Goal: Task Accomplishment & Management: Manage account settings

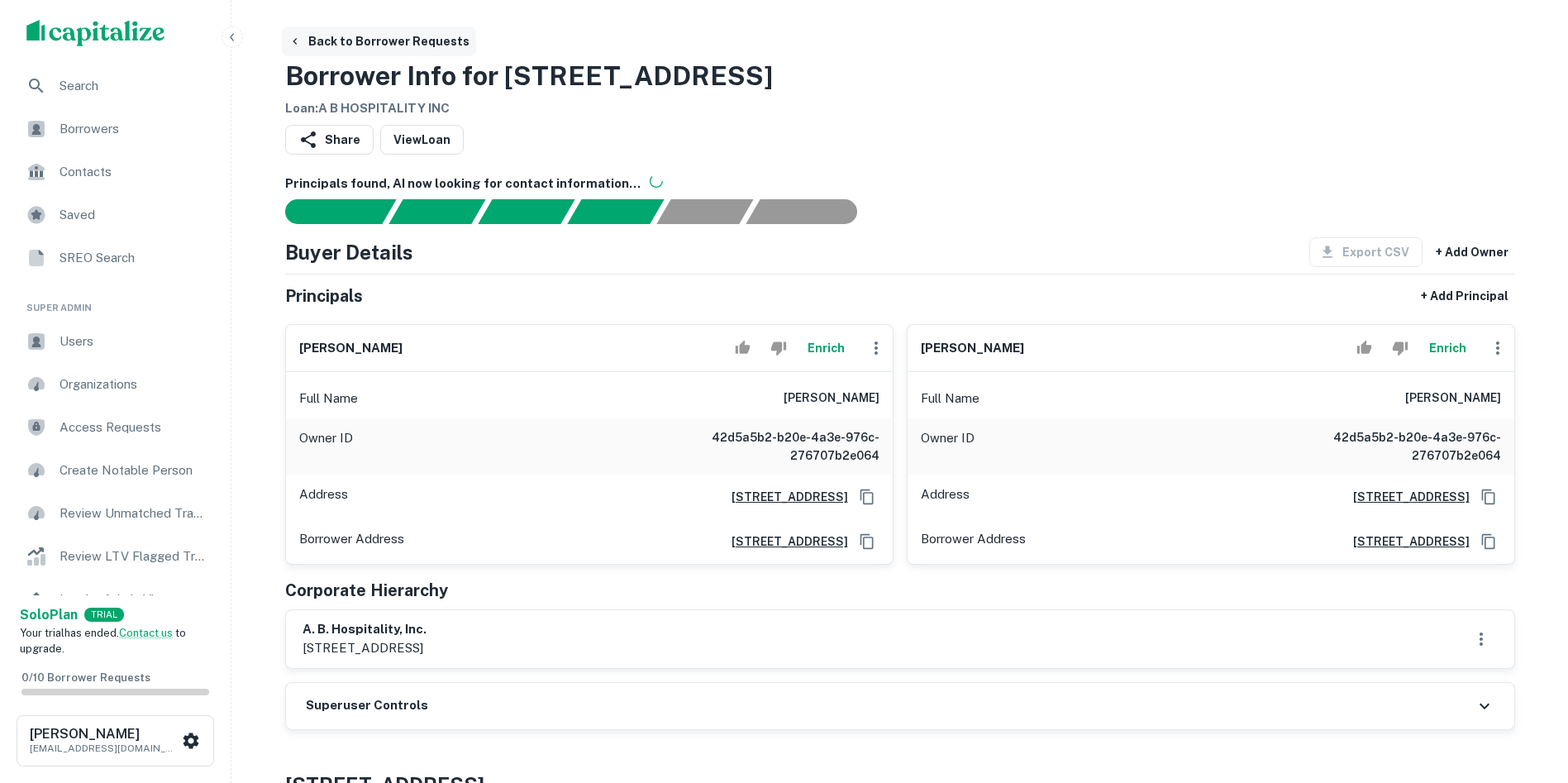
click at [297, 40] on icon "button" at bounding box center [294, 41] width 13 height 13
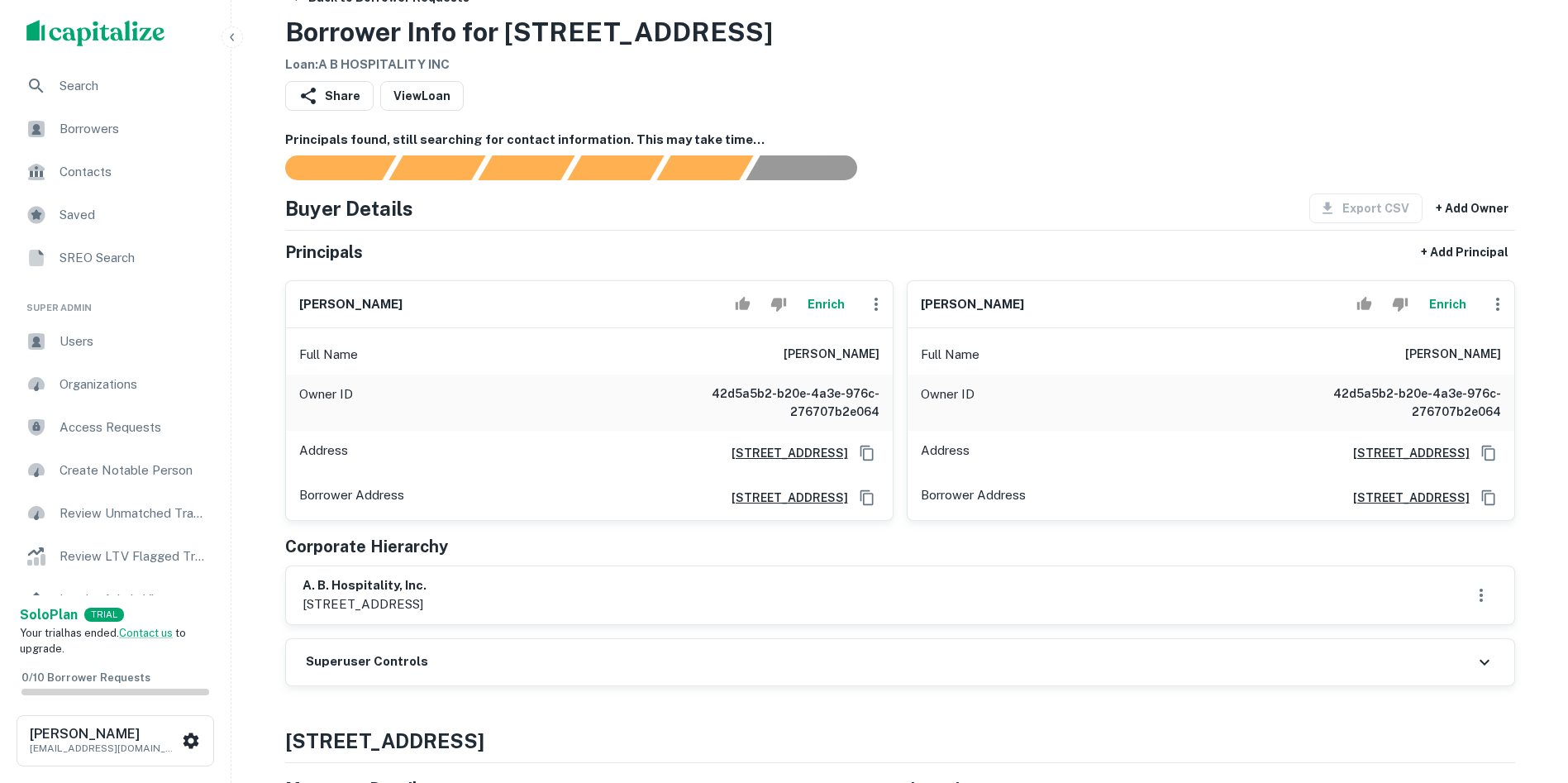
scroll to position [82, 0]
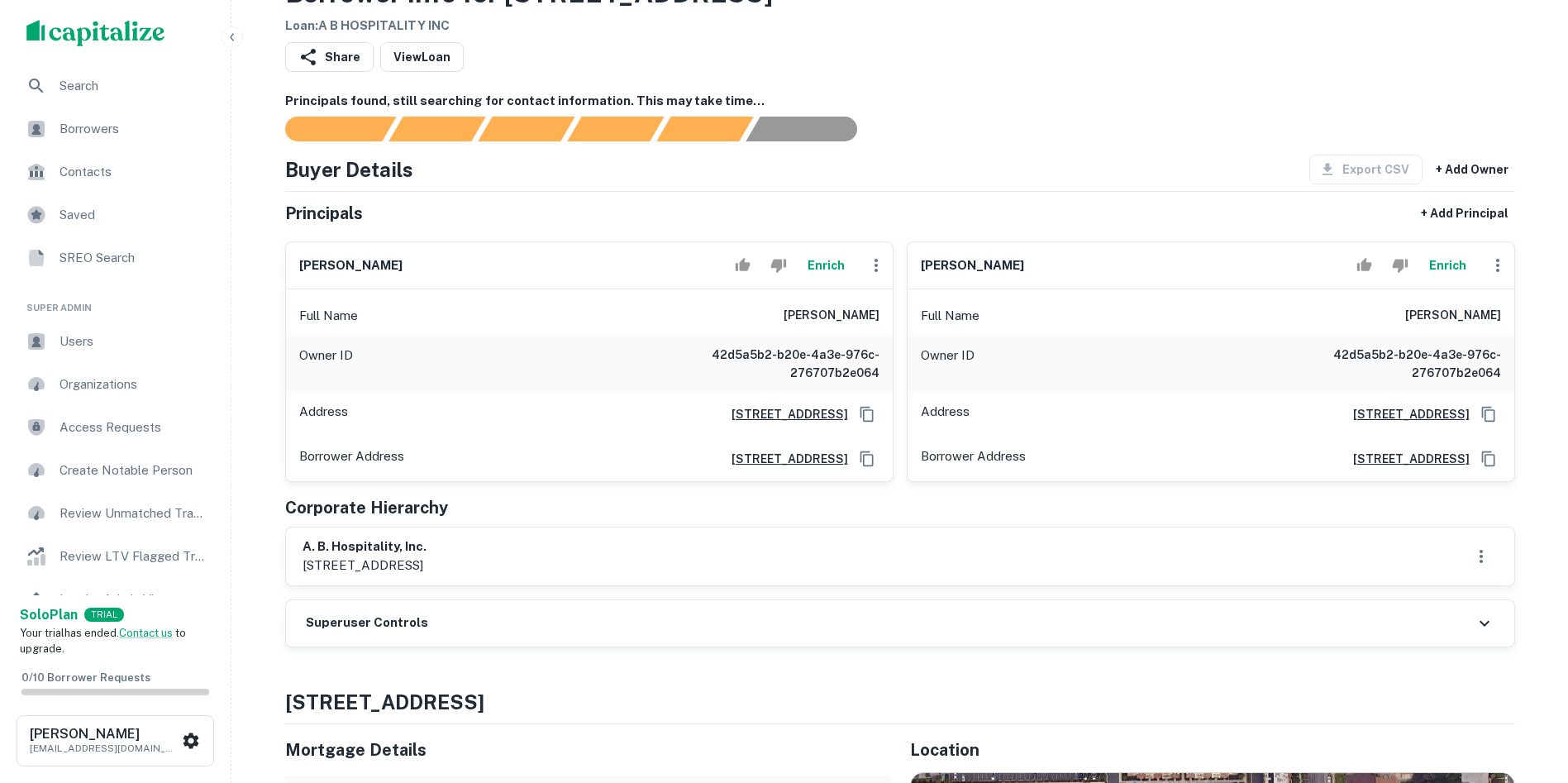
click at [315, 621] on h6 "Superuser Controls" at bounding box center [367, 623] width 123 height 19
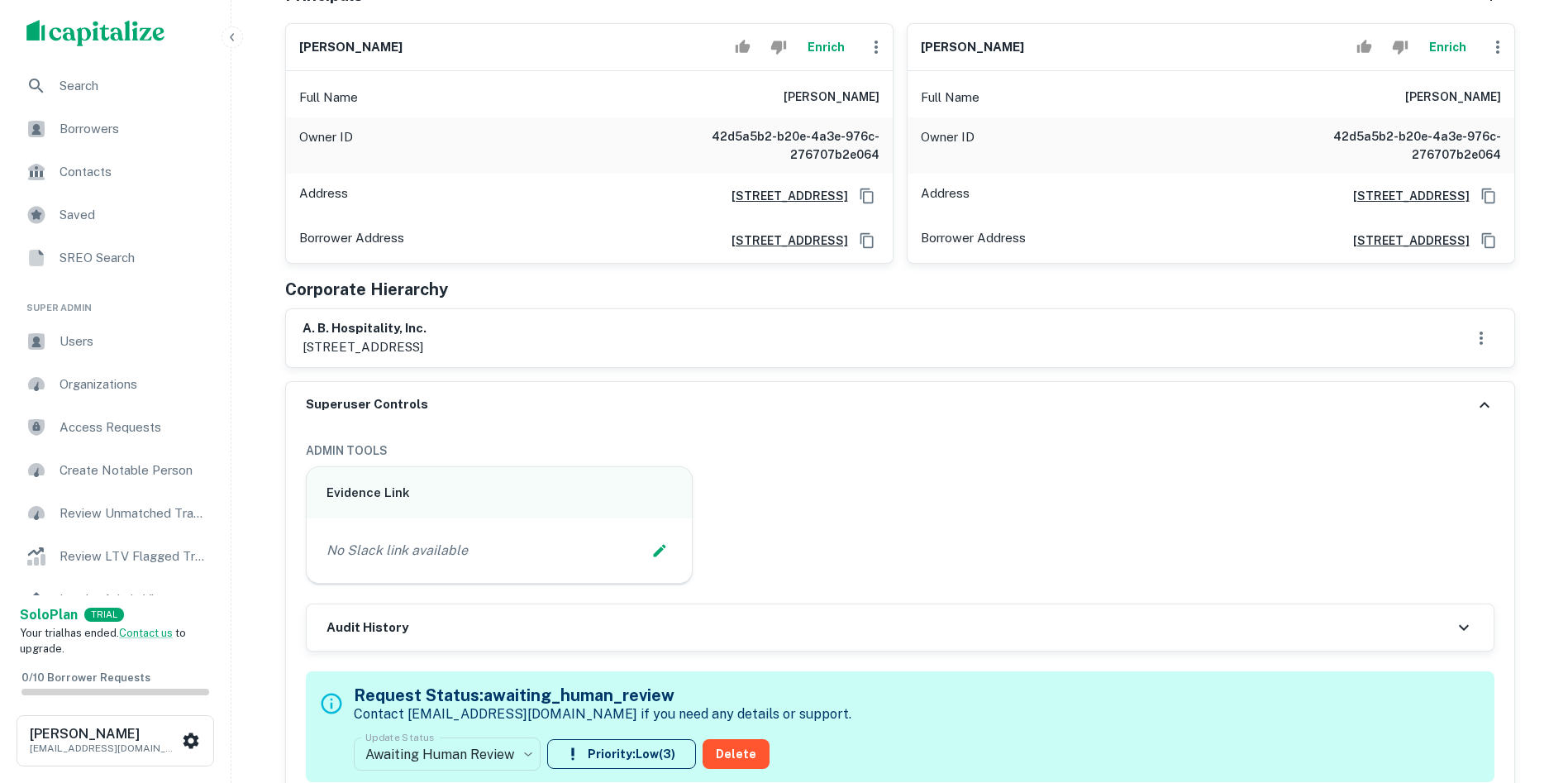
scroll to position [331, 0]
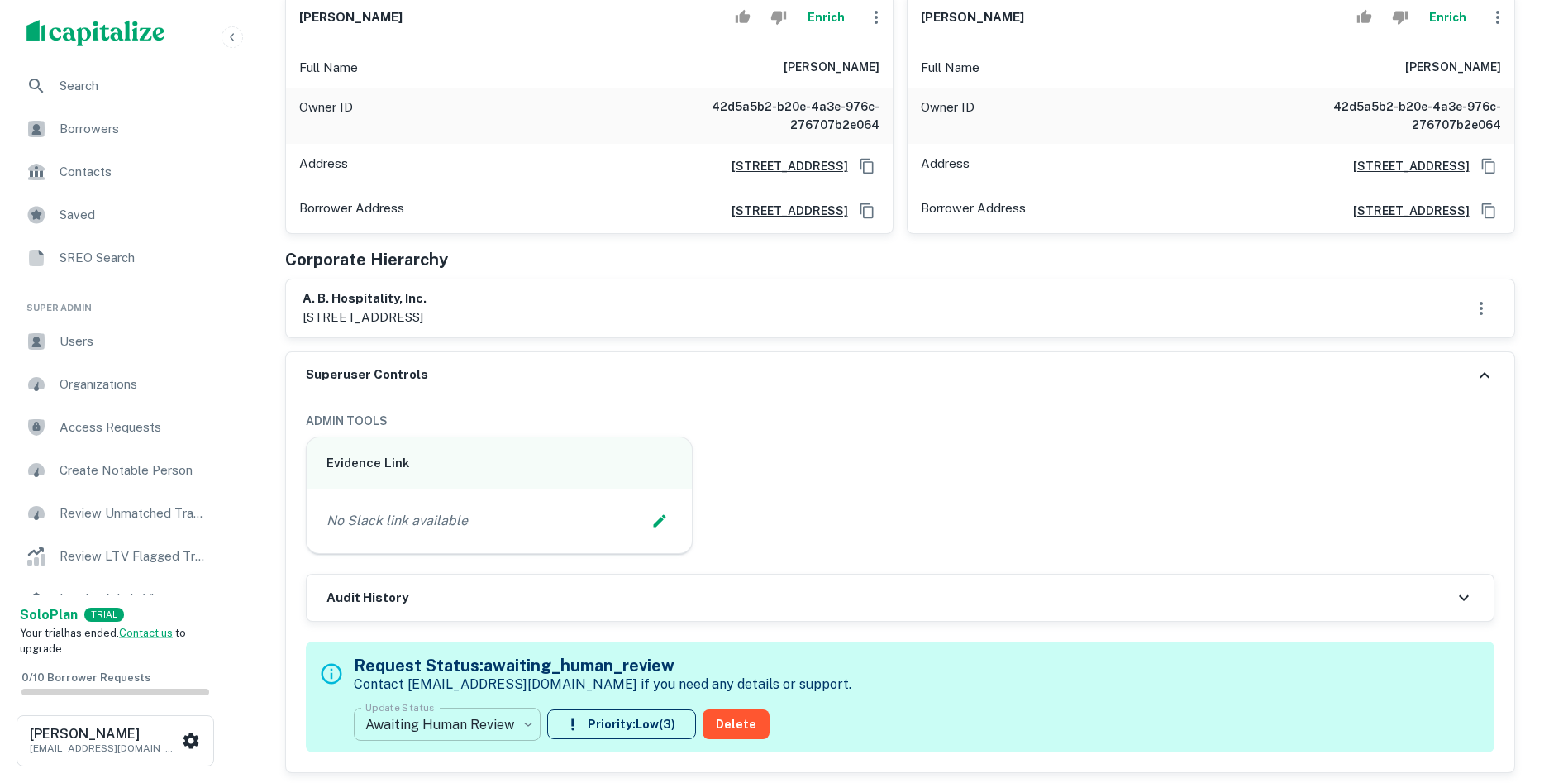
click at [453, 452] on body "Search Borrowers Contacts Saved SREO Search Super Admin Users Organizations Acc…" at bounding box center [784, 60] width 1568 height 783
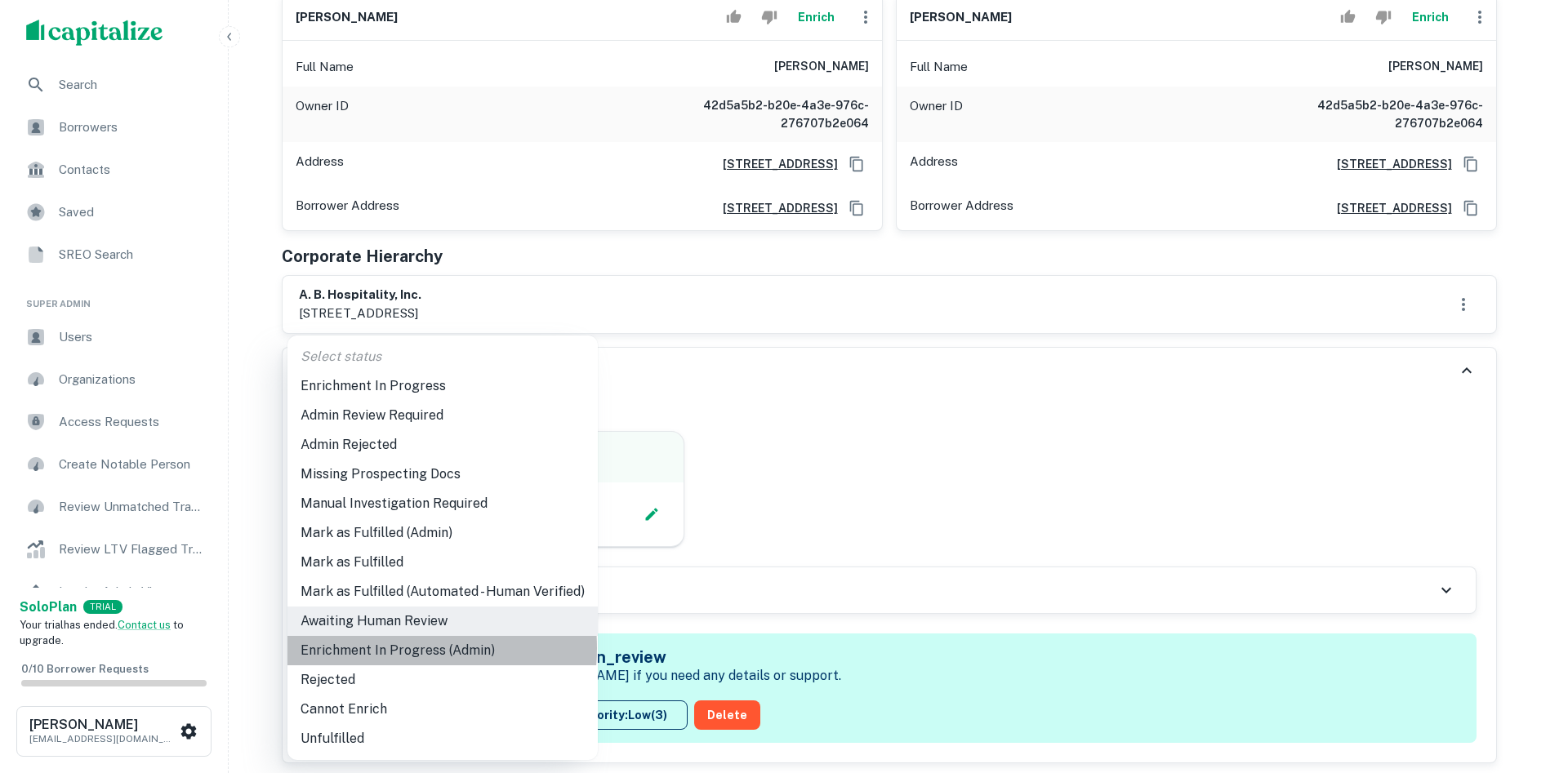
click at [390, 648] on li "Enrichment In Progress (Admin)" at bounding box center [442, 650] width 310 height 30
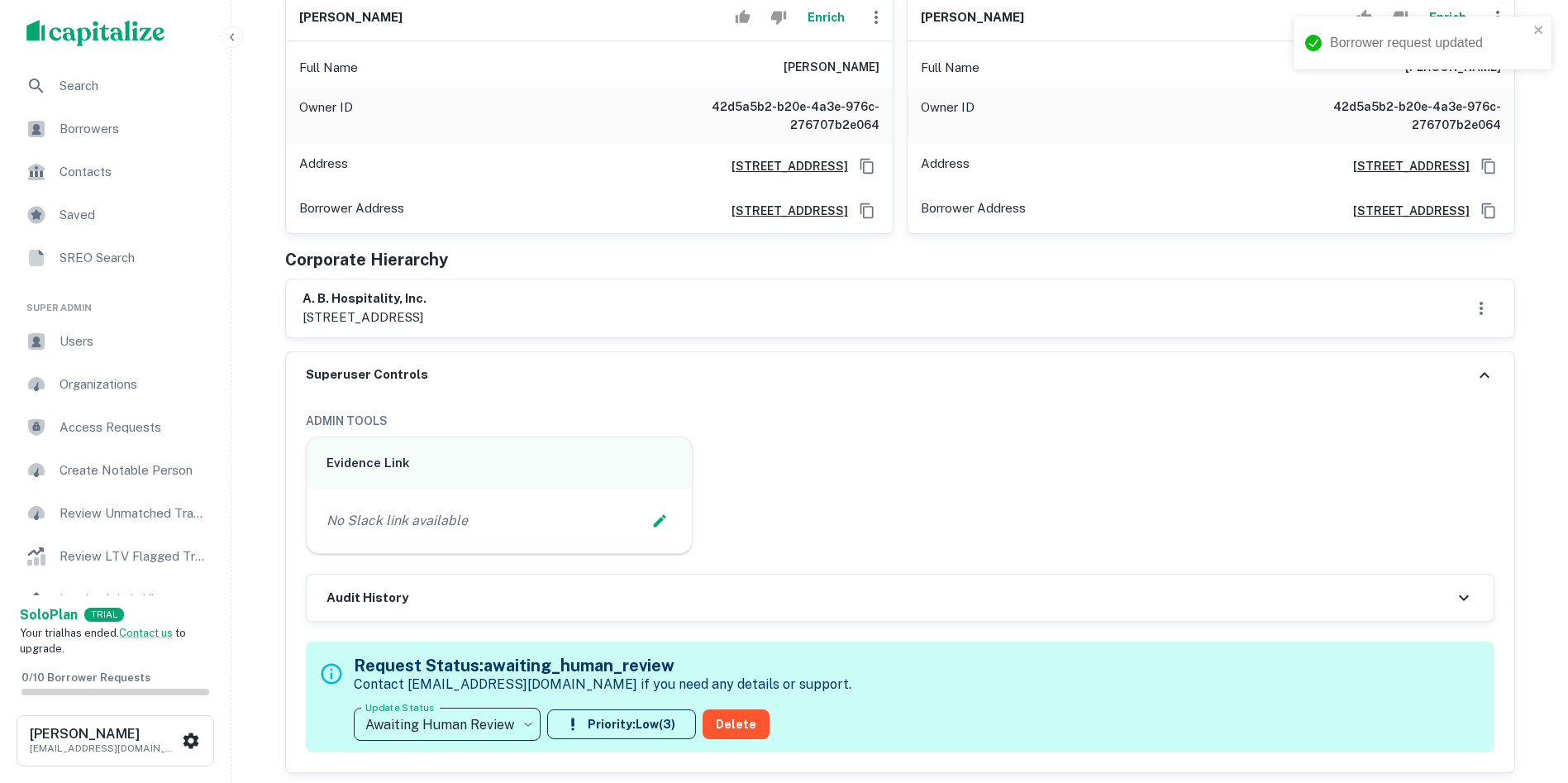
type input "**********"
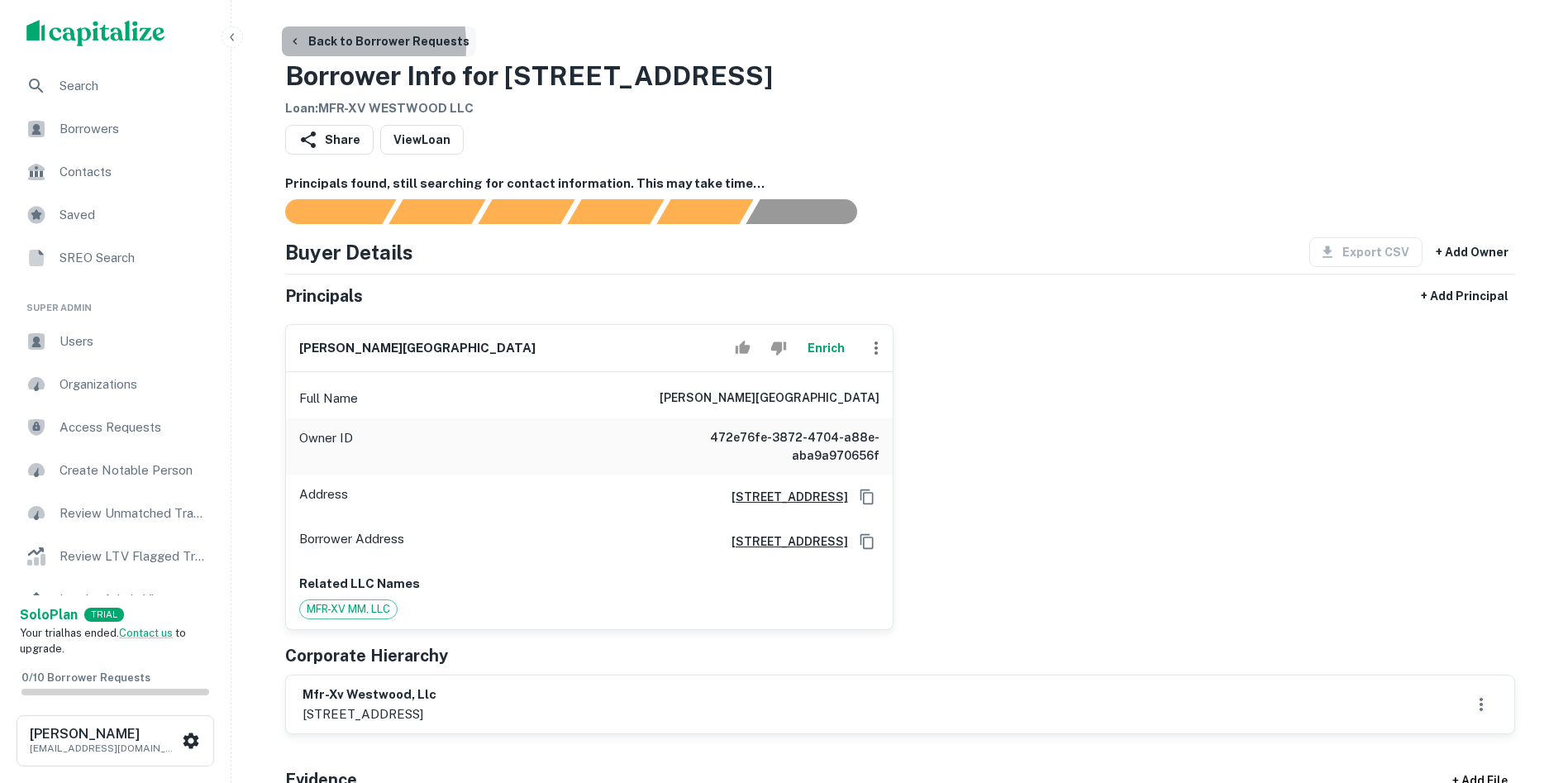
click at [298, 47] on icon "button" at bounding box center [294, 41] width 13 height 13
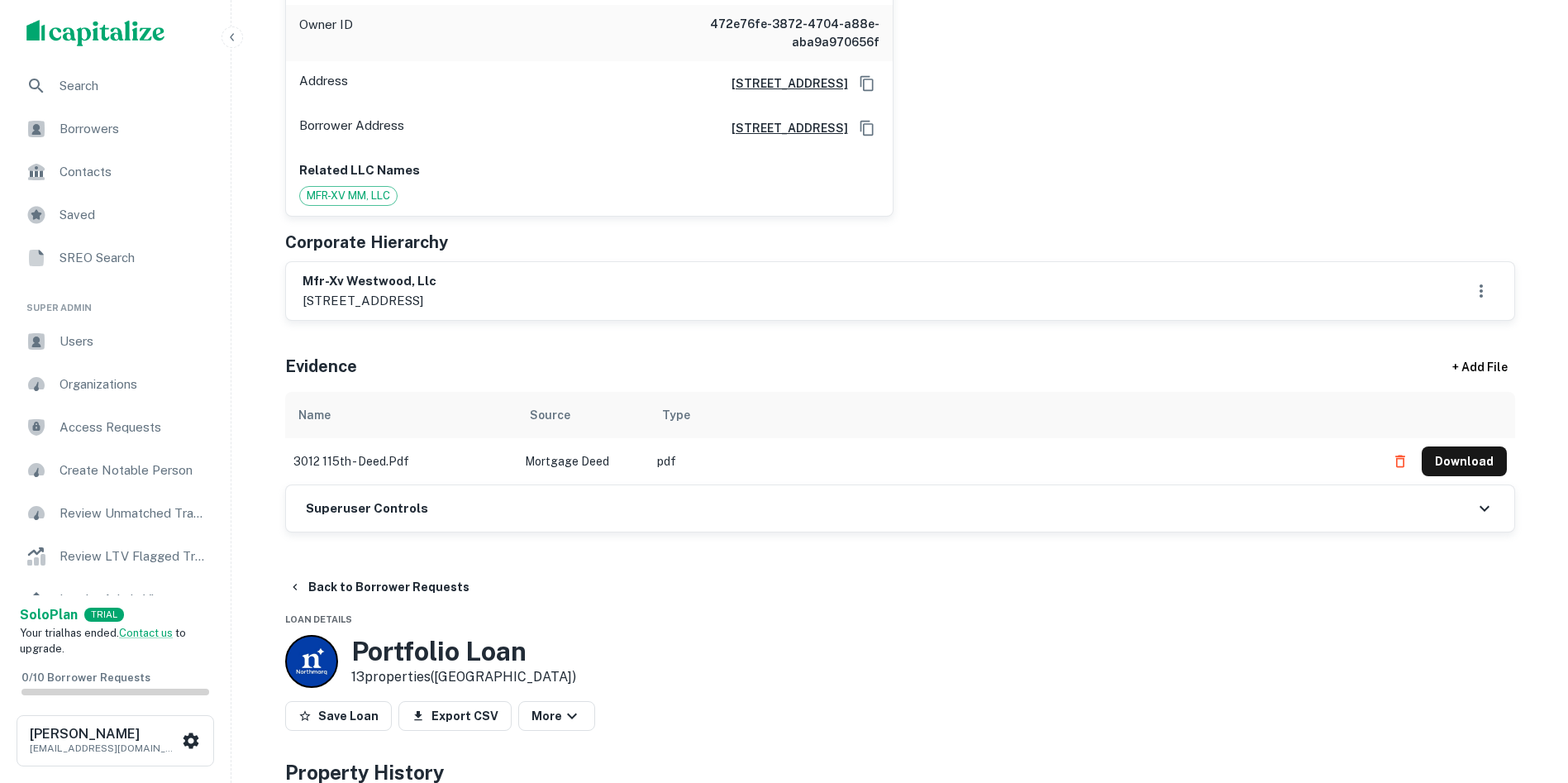
scroll to position [496, 0]
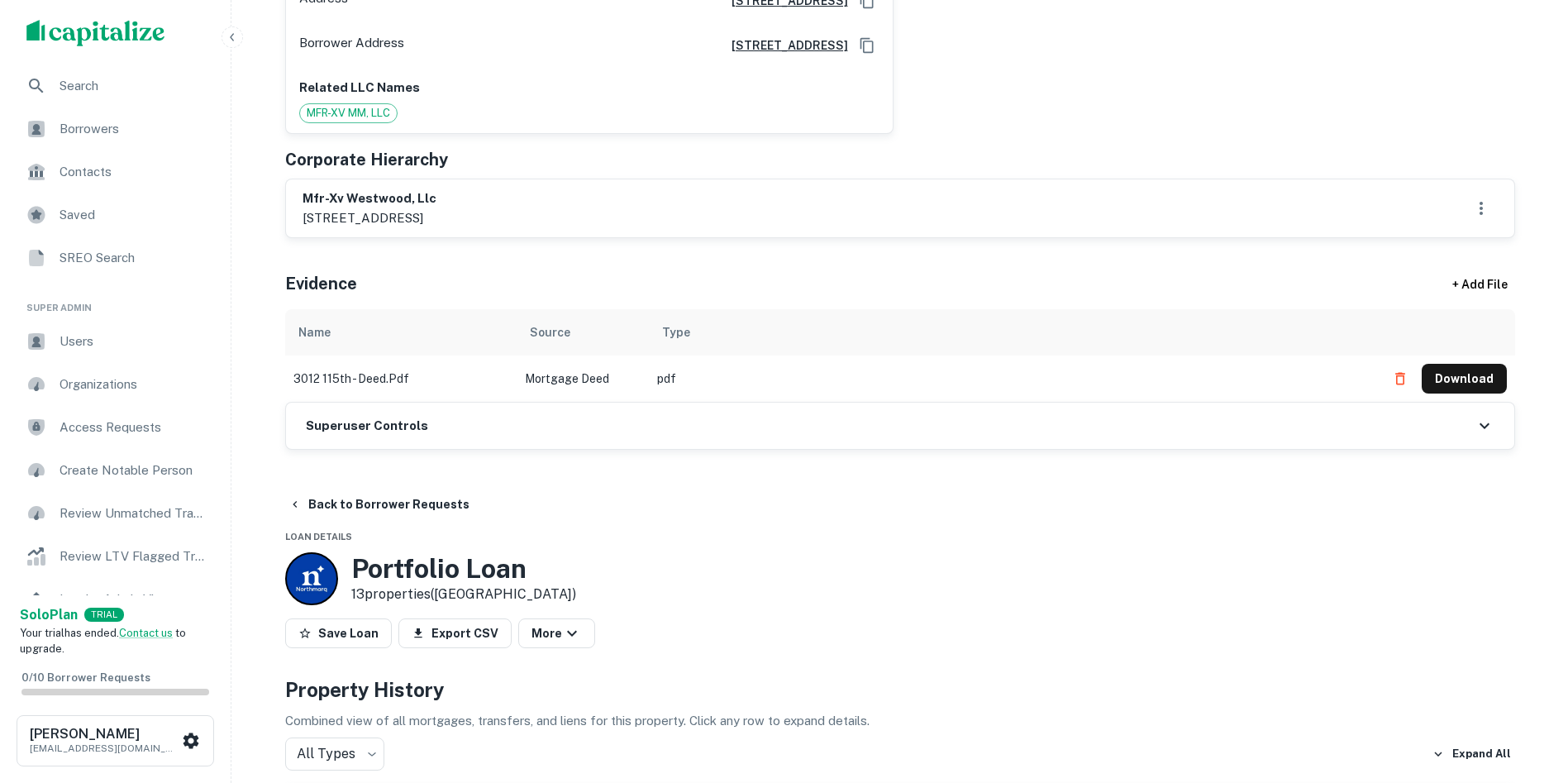
click at [395, 426] on h6 "Superuser Controls" at bounding box center [367, 426] width 123 height 19
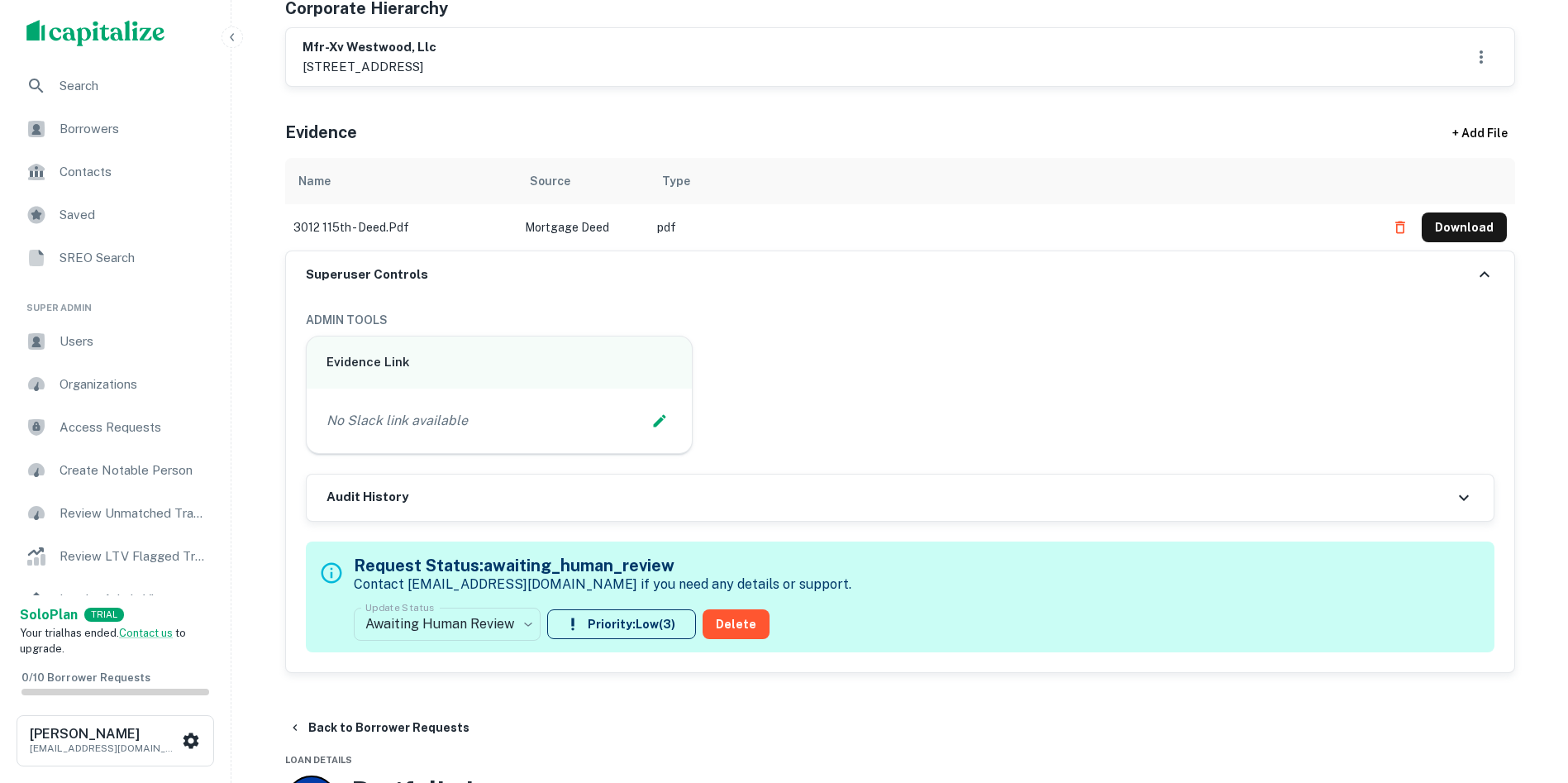
scroll to position [661, 0]
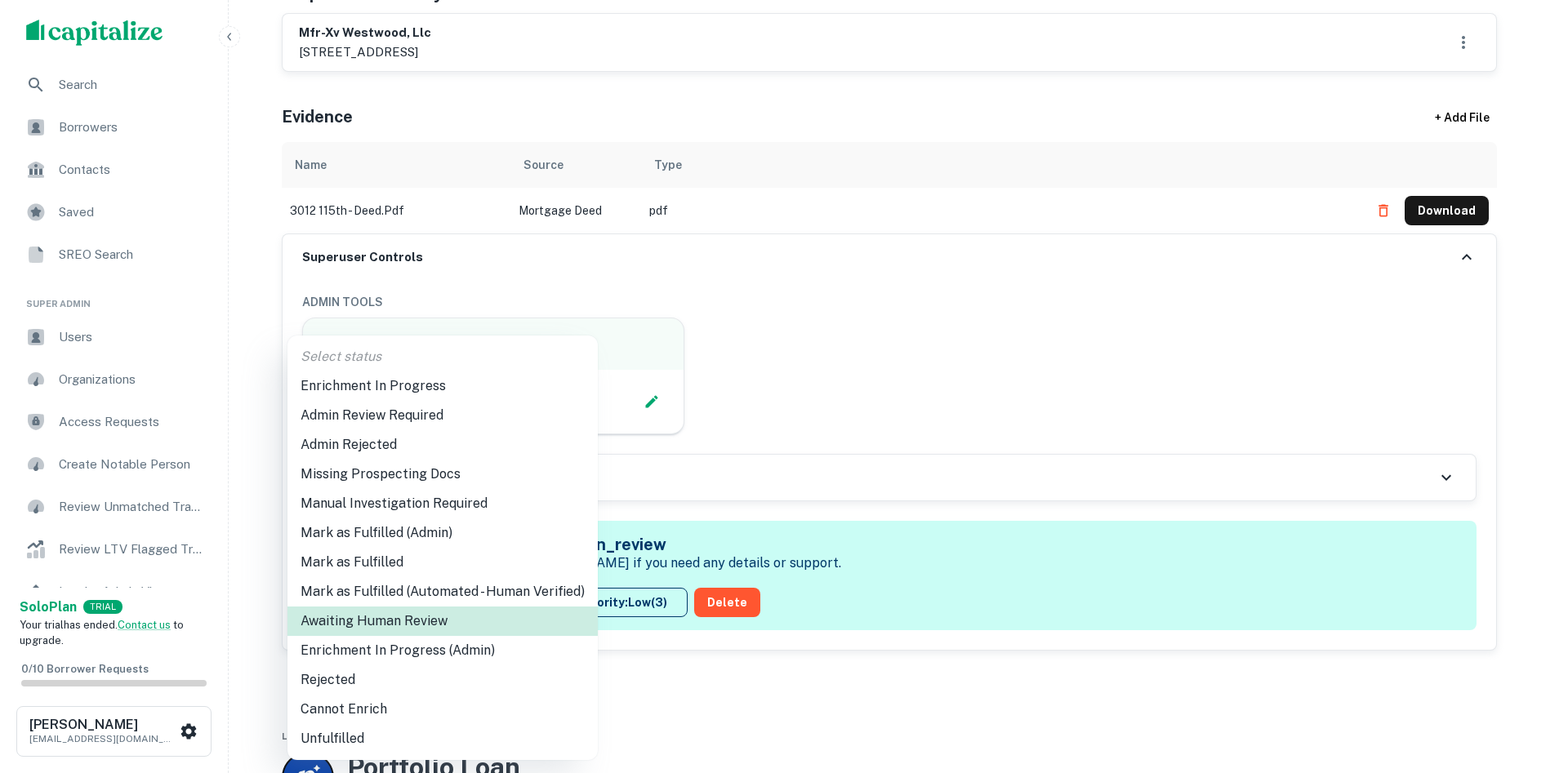
click at [423, 647] on li "Enrichment In Progress (Admin)" at bounding box center [442, 650] width 310 height 30
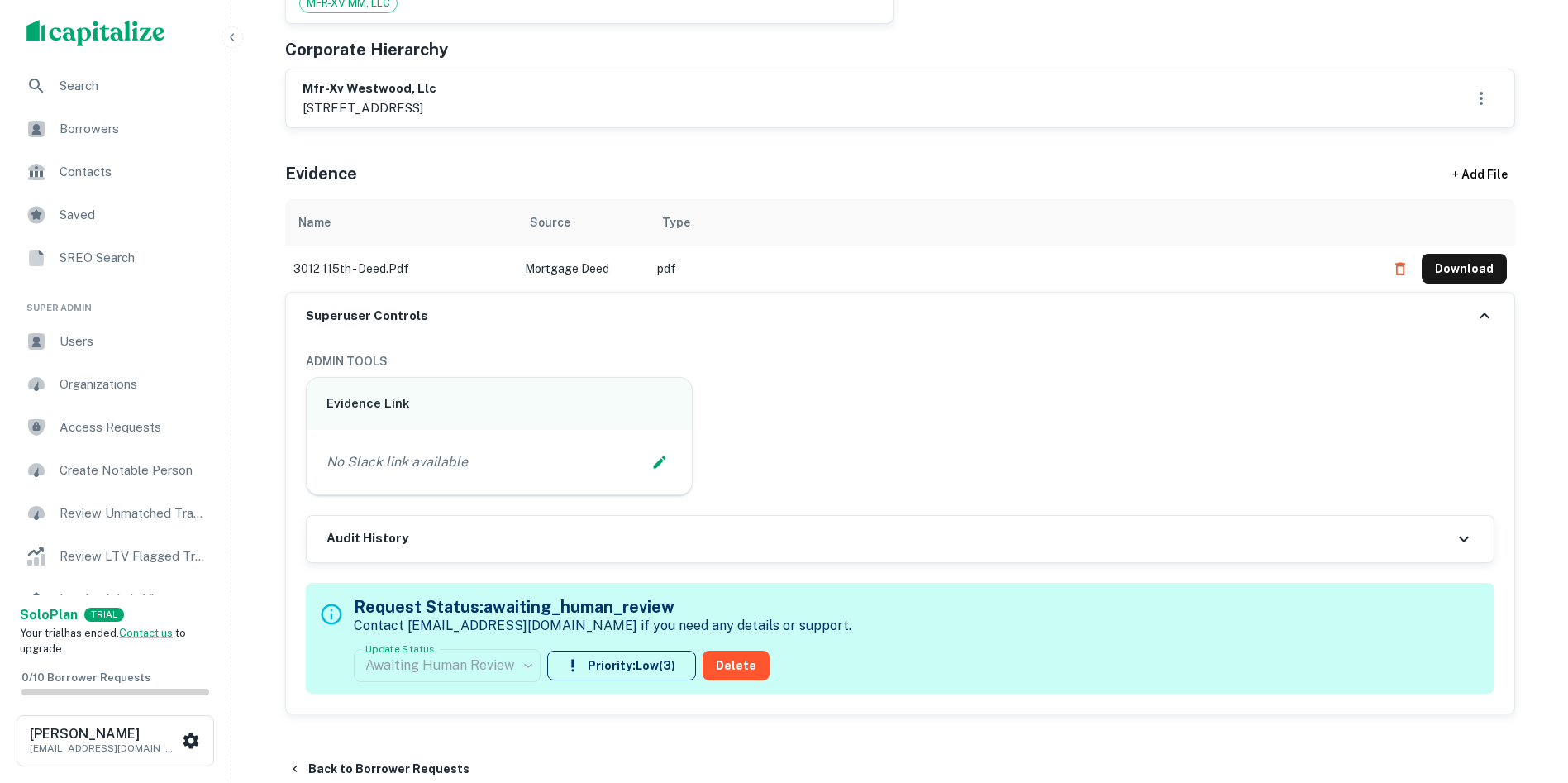
scroll to position [579, 0]
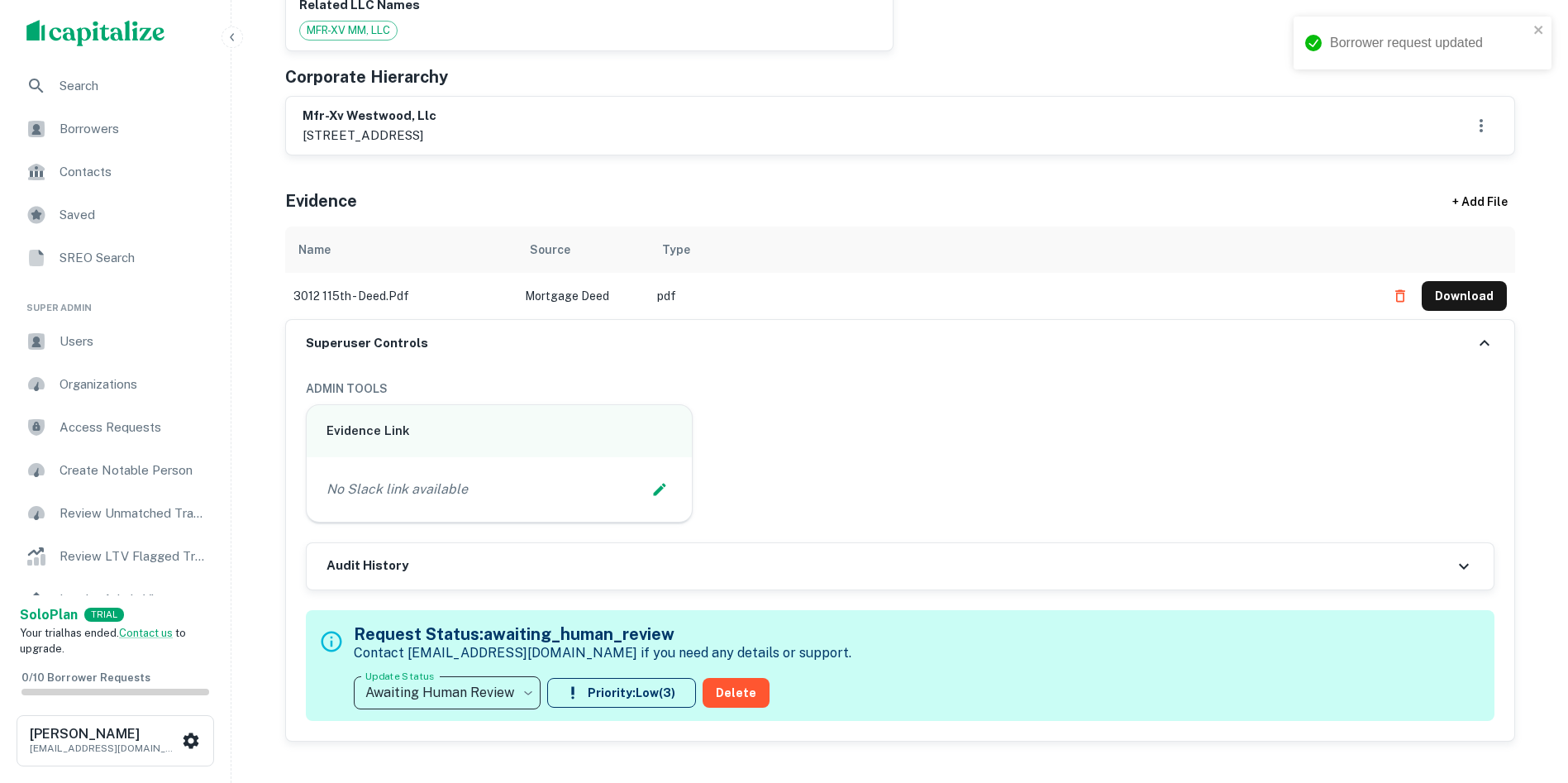
type input "**********"
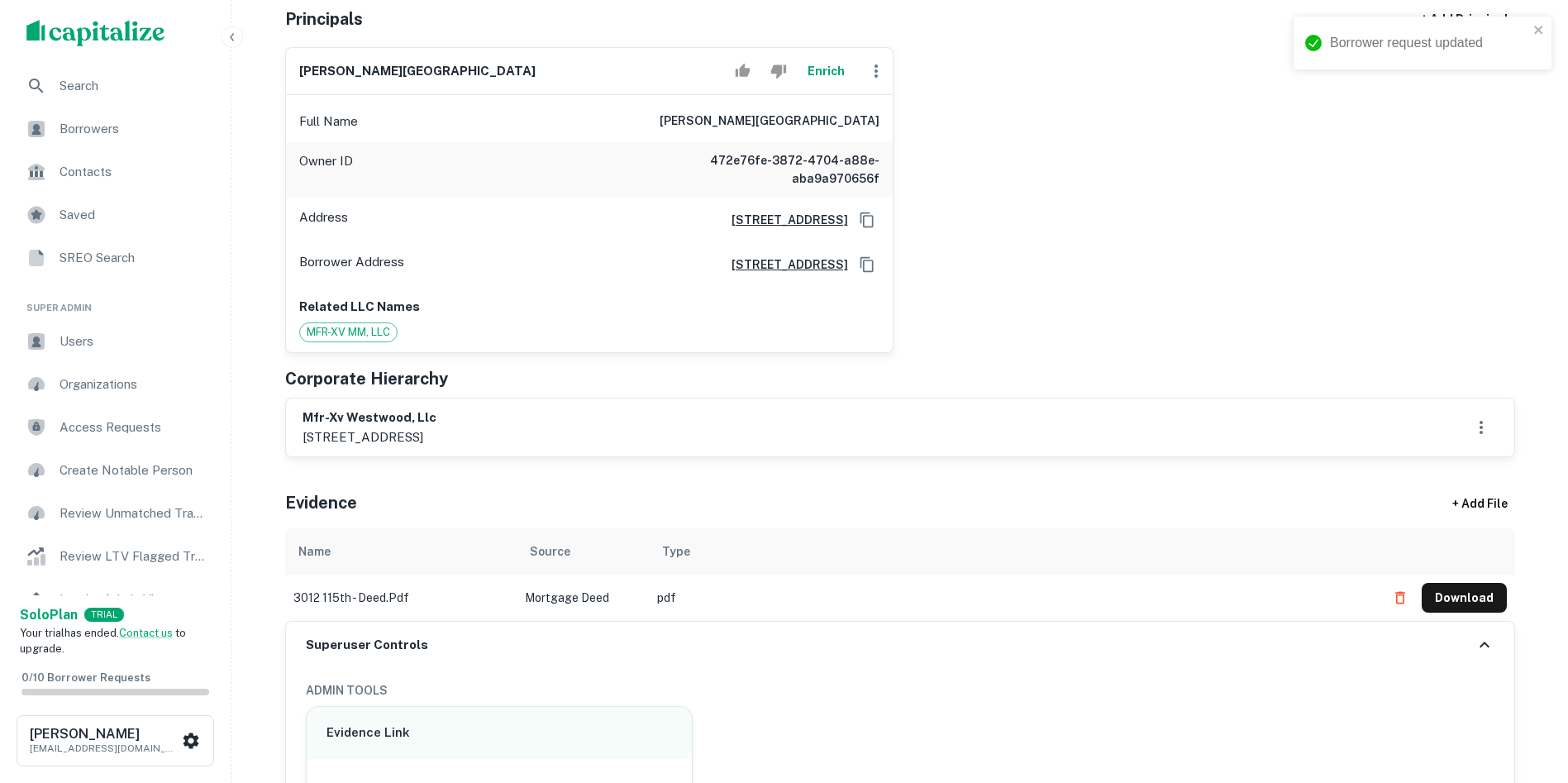
scroll to position [248, 0]
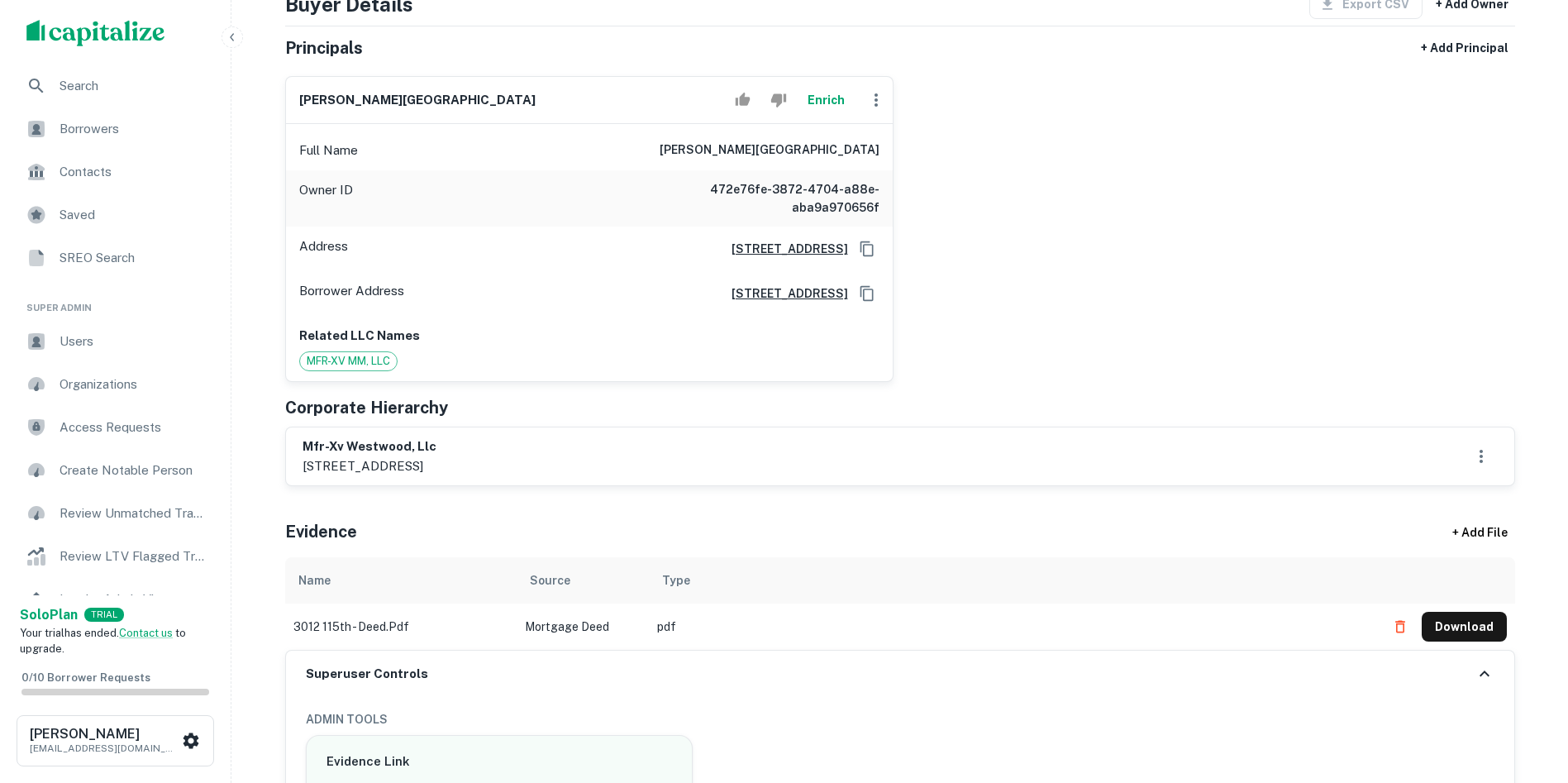
click at [308, 458] on p "735 lake street east, wayzata, mn, 55391" at bounding box center [369, 467] width 133 height 20
copy p "735"
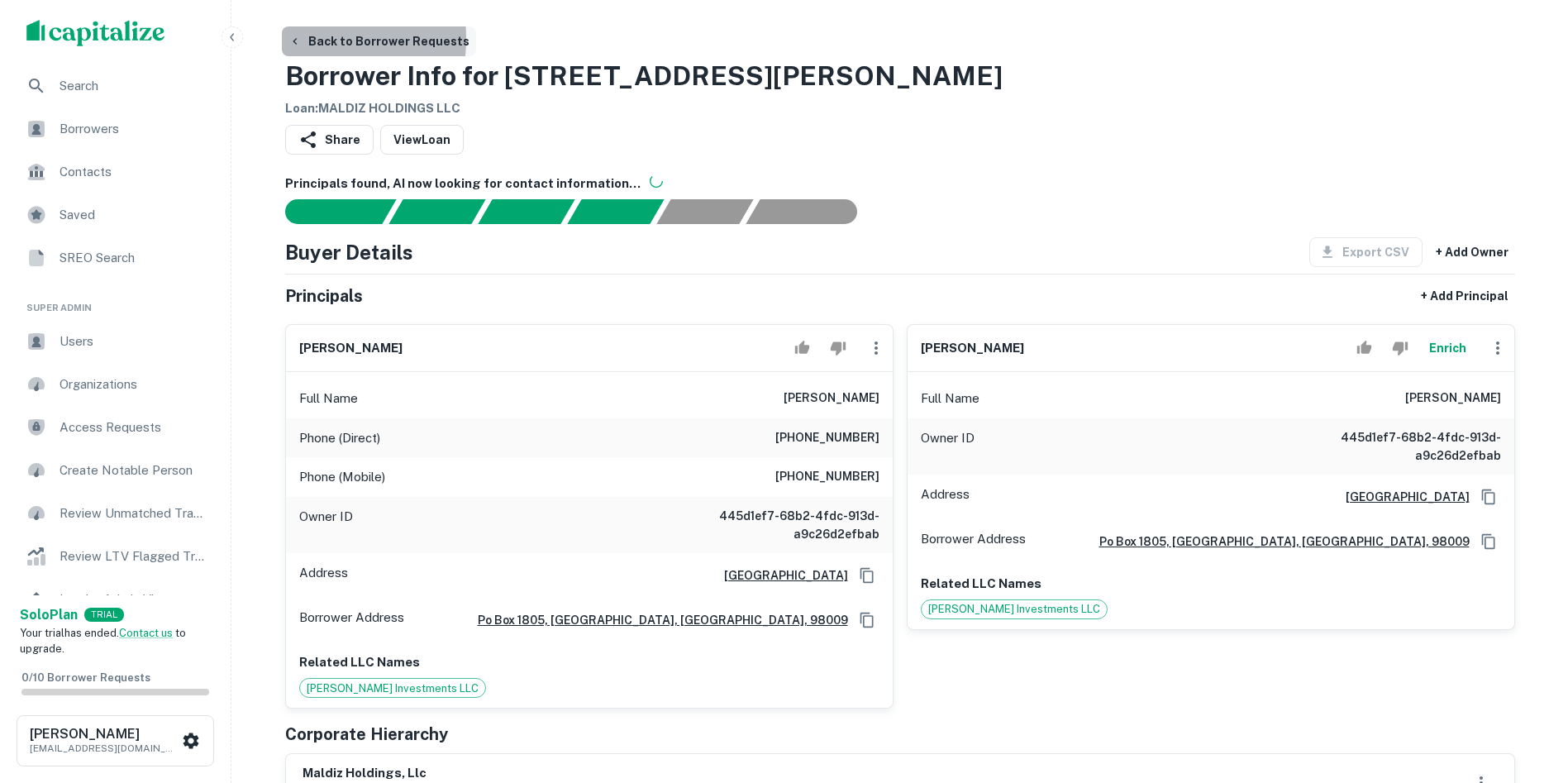
click at [293, 38] on icon "button" at bounding box center [294, 41] width 13 height 13
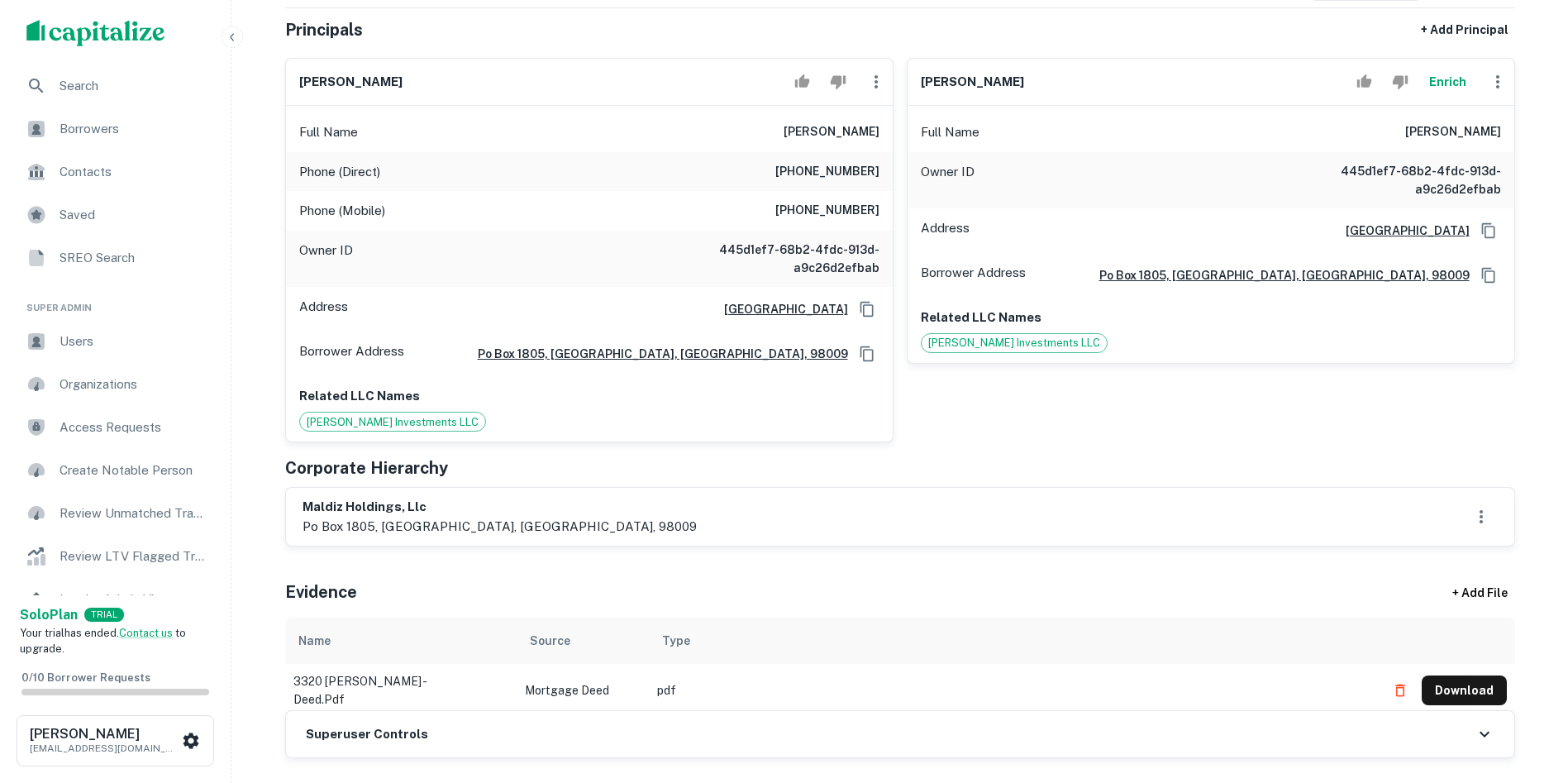
scroll to position [579, 0]
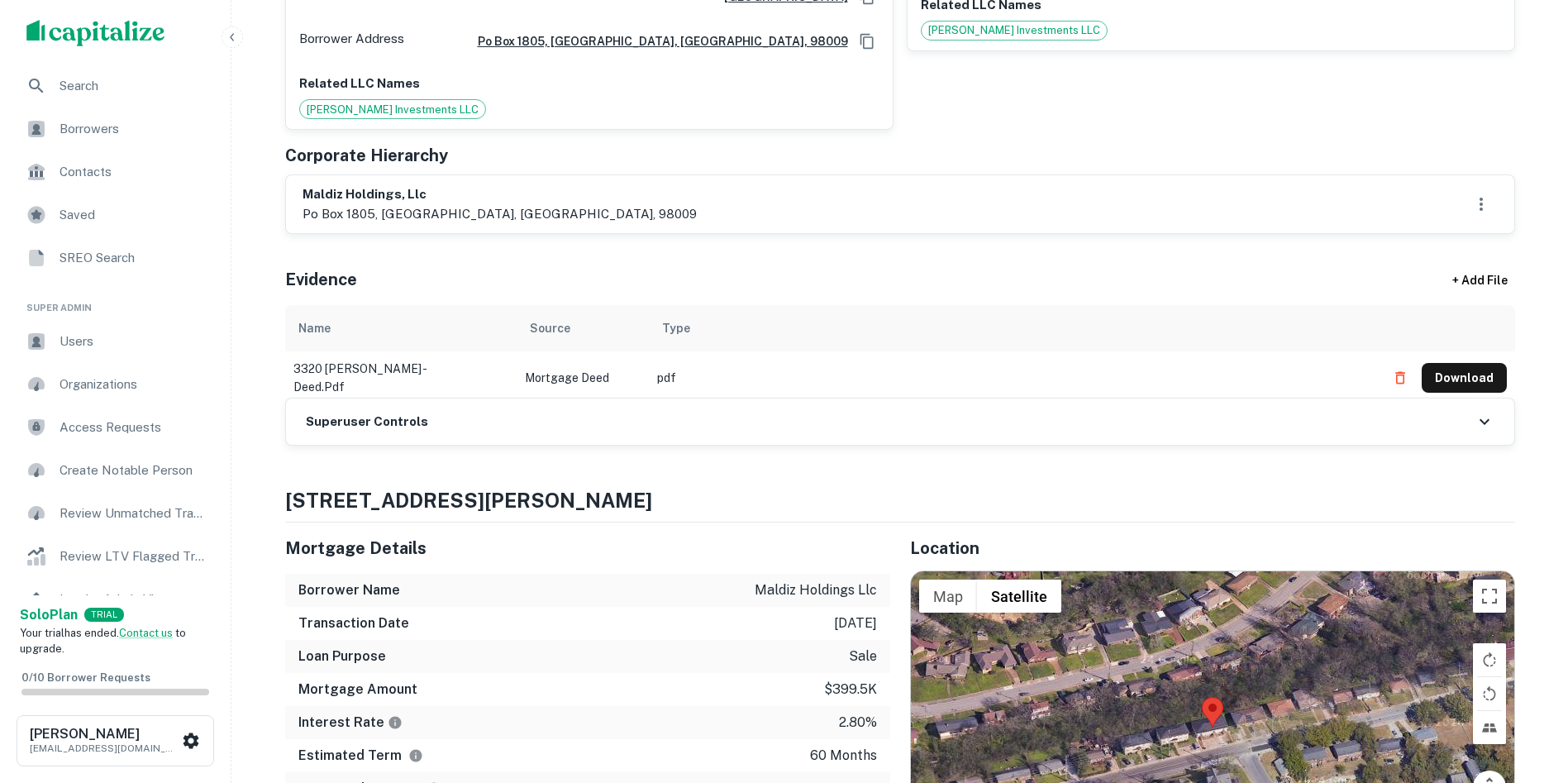
click at [374, 425] on h6 "Superuser Controls" at bounding box center [367, 422] width 123 height 19
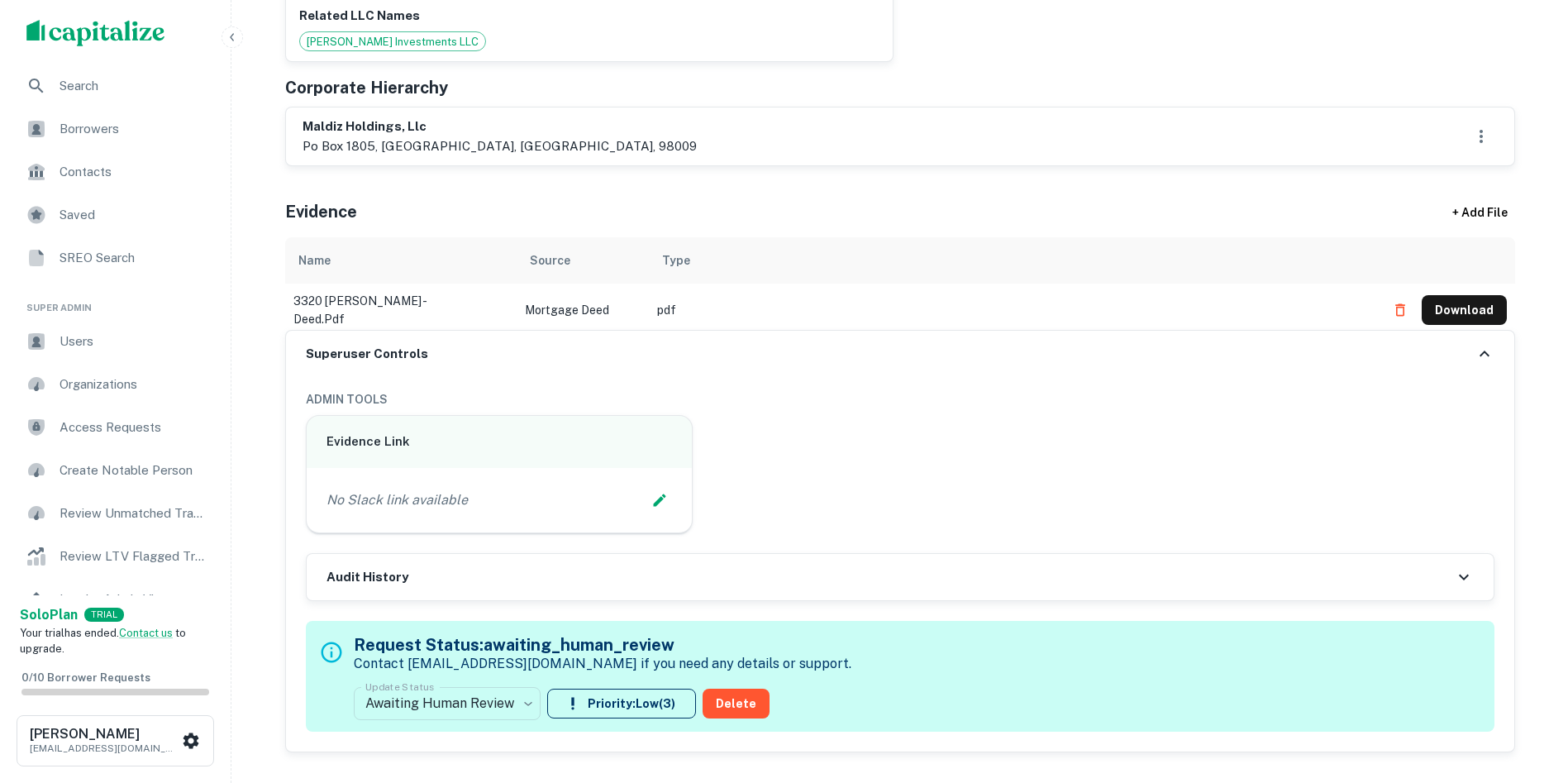
scroll to position [827, 0]
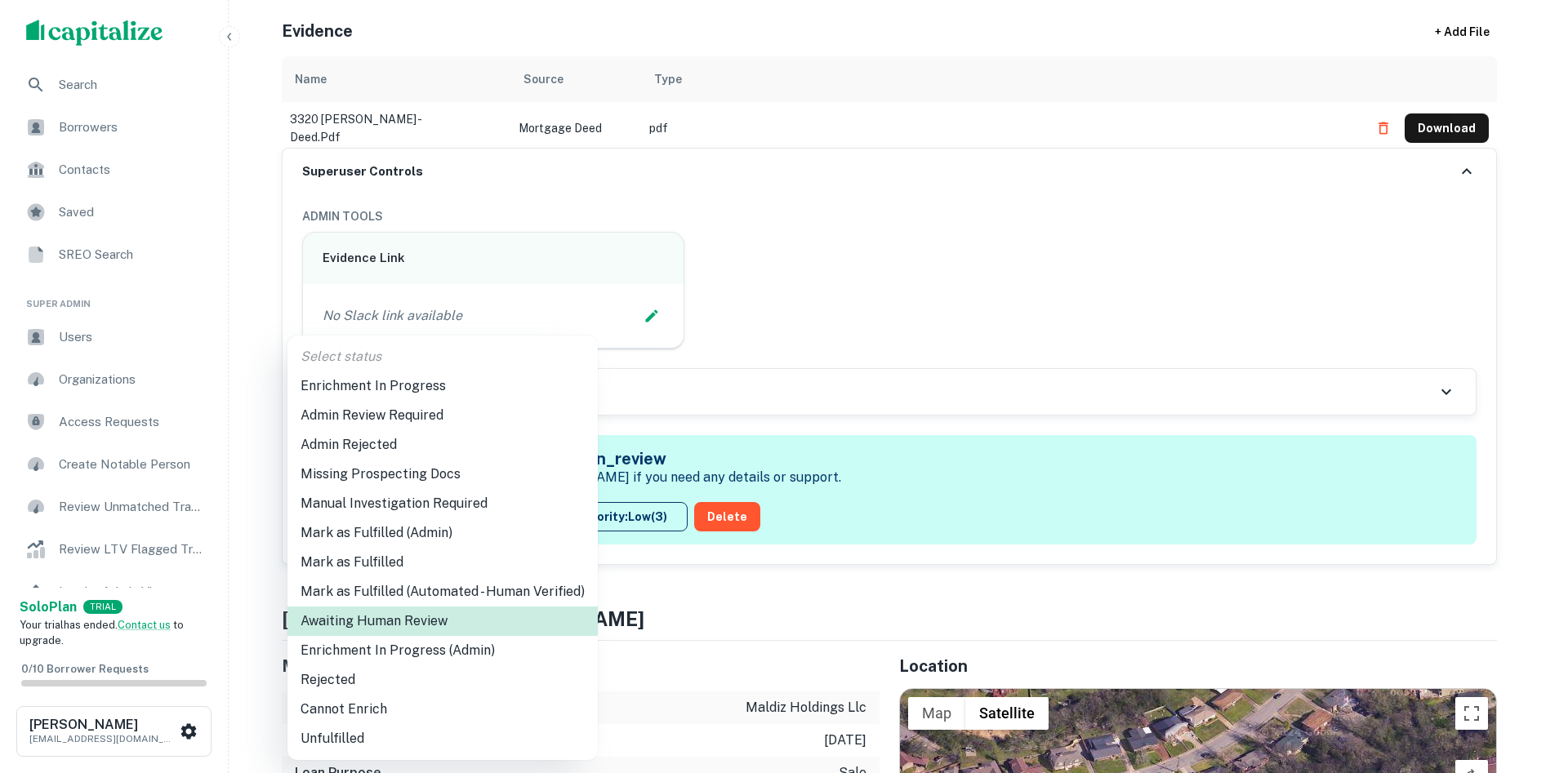
click at [362, 656] on li "Enrichment In Progress (Admin)" at bounding box center [442, 650] width 310 height 30
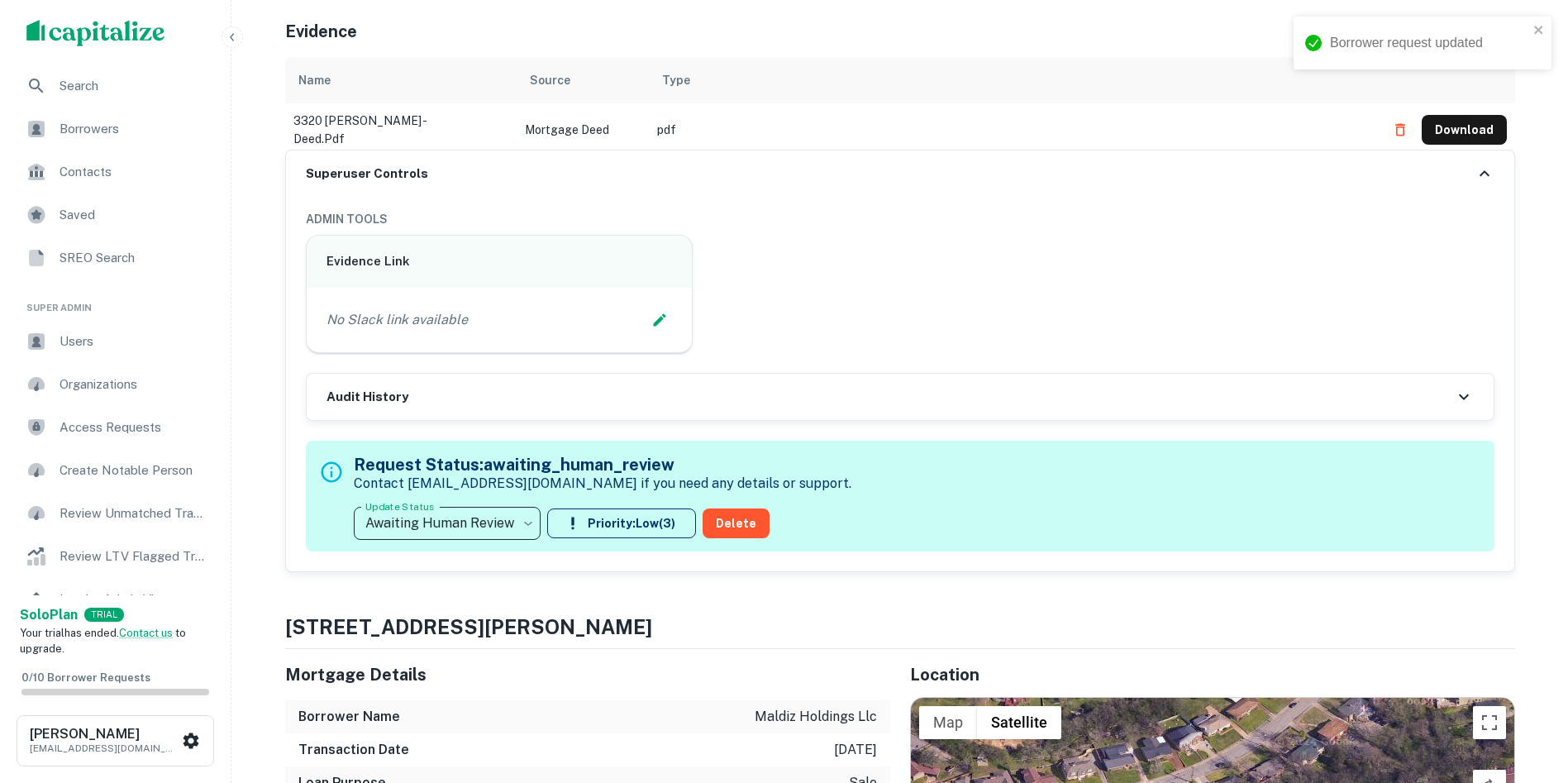
type input "**********"
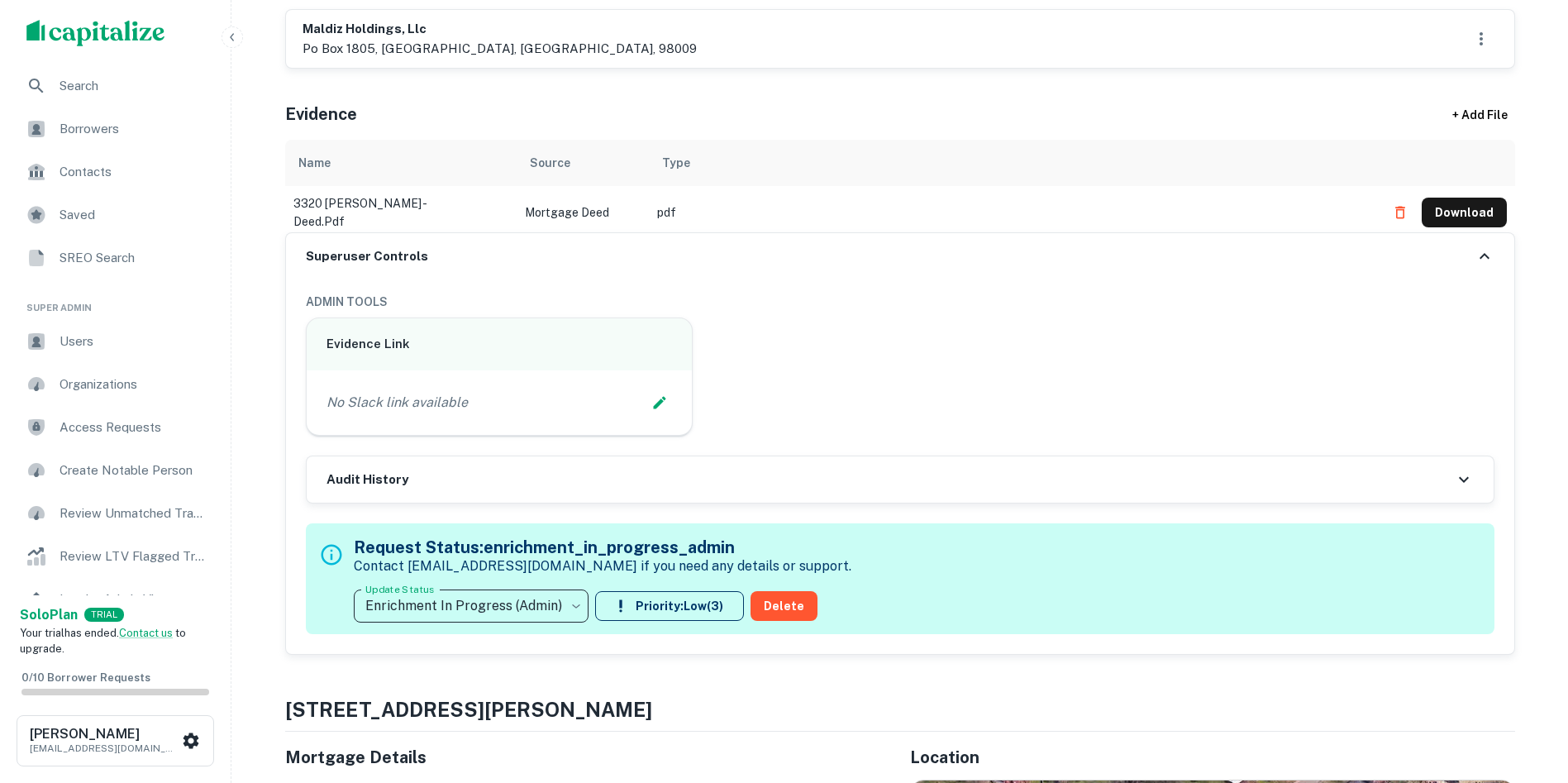
scroll to position [661, 0]
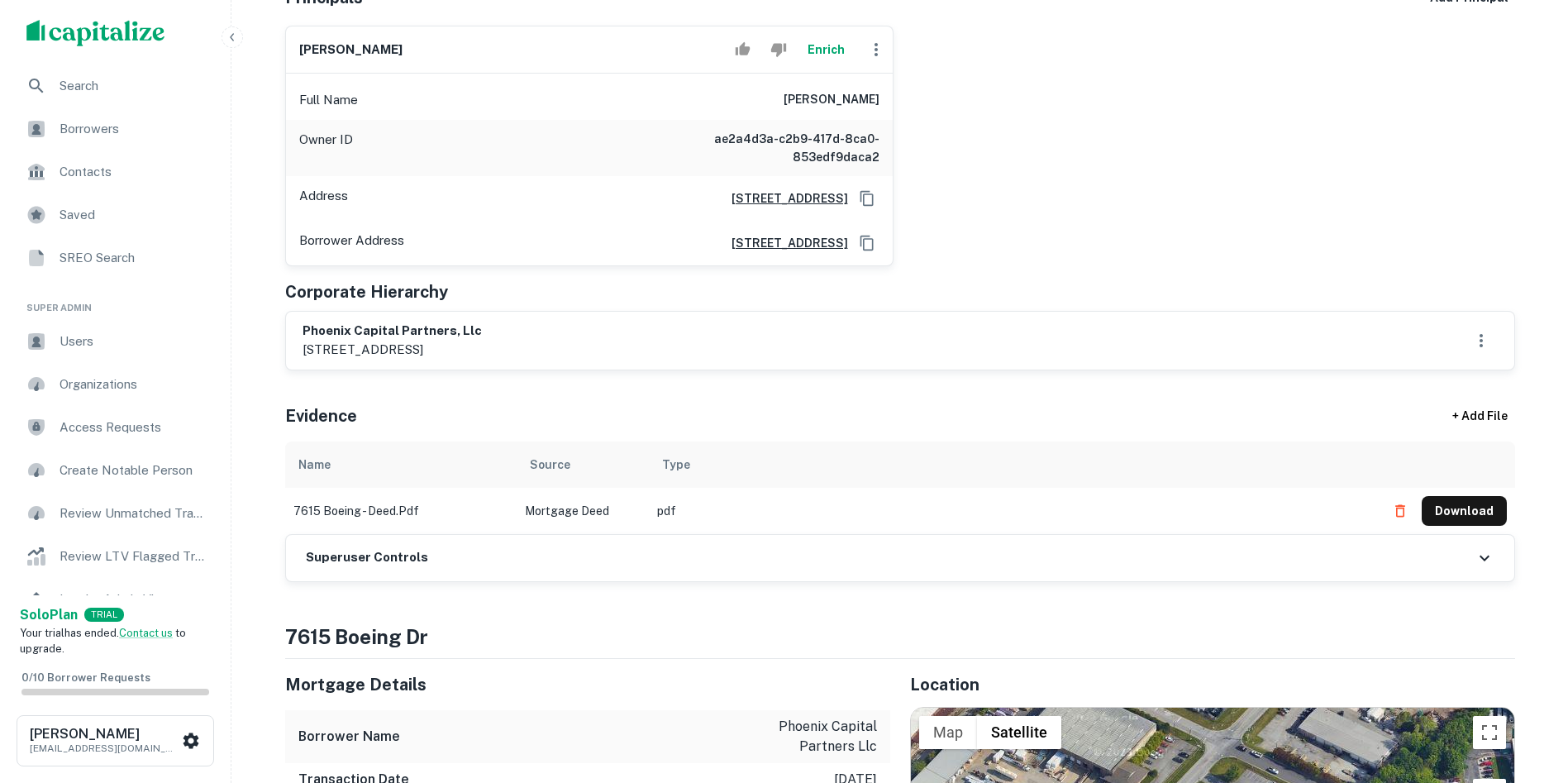
scroll to position [331, 0]
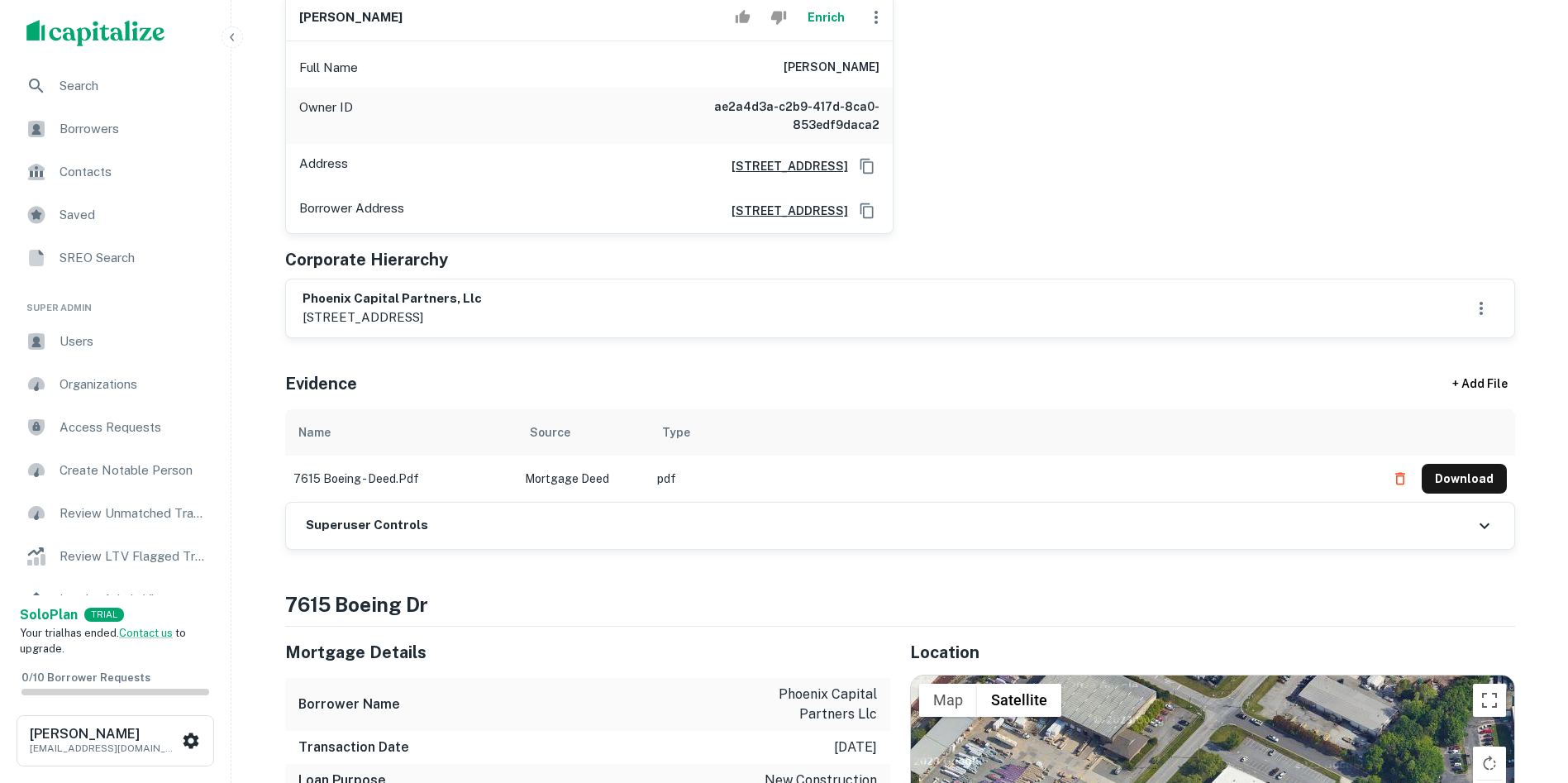
click at [375, 520] on h6 "Superuser Controls" at bounding box center [367, 525] width 123 height 19
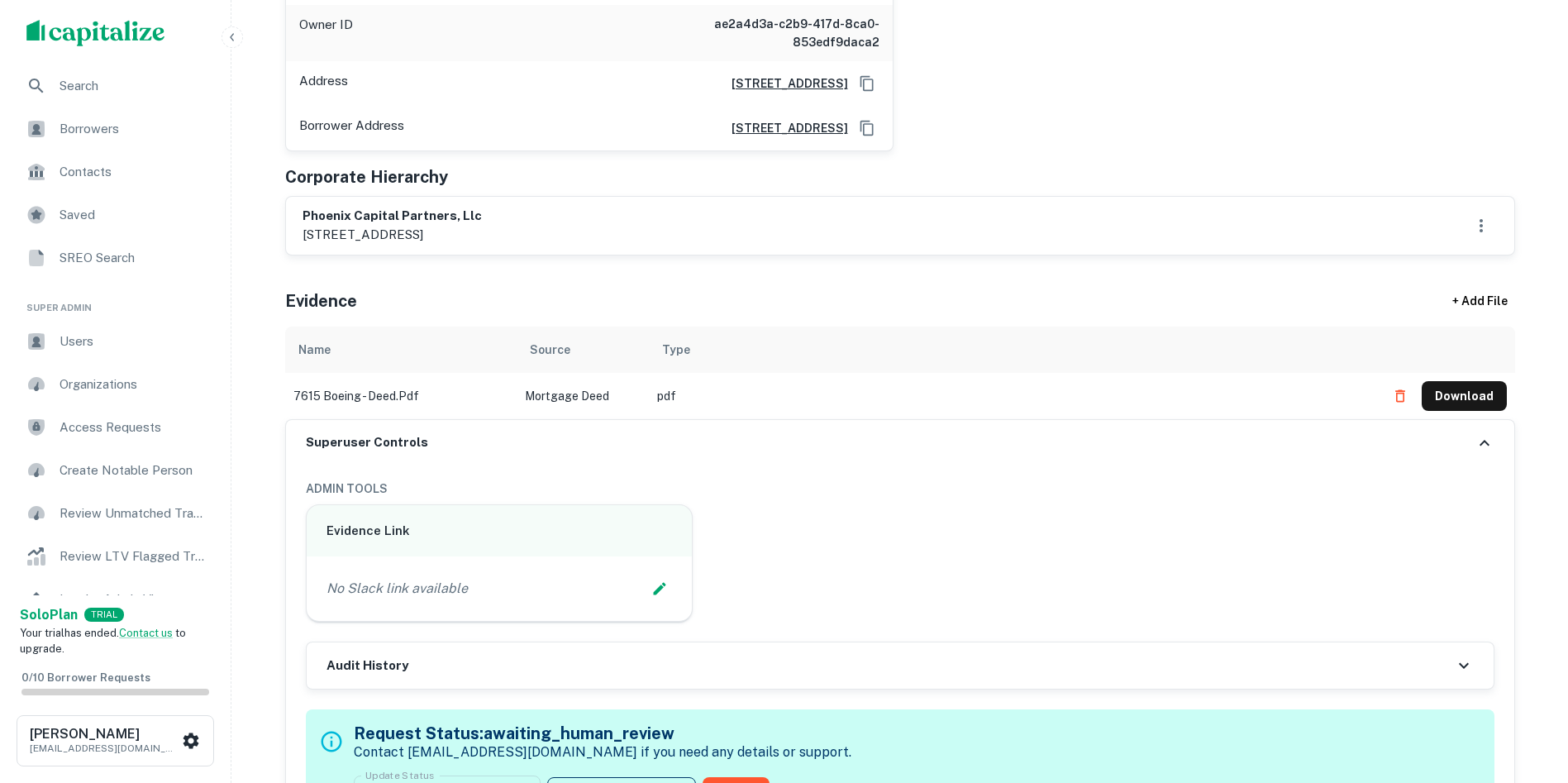
scroll to position [496, 0]
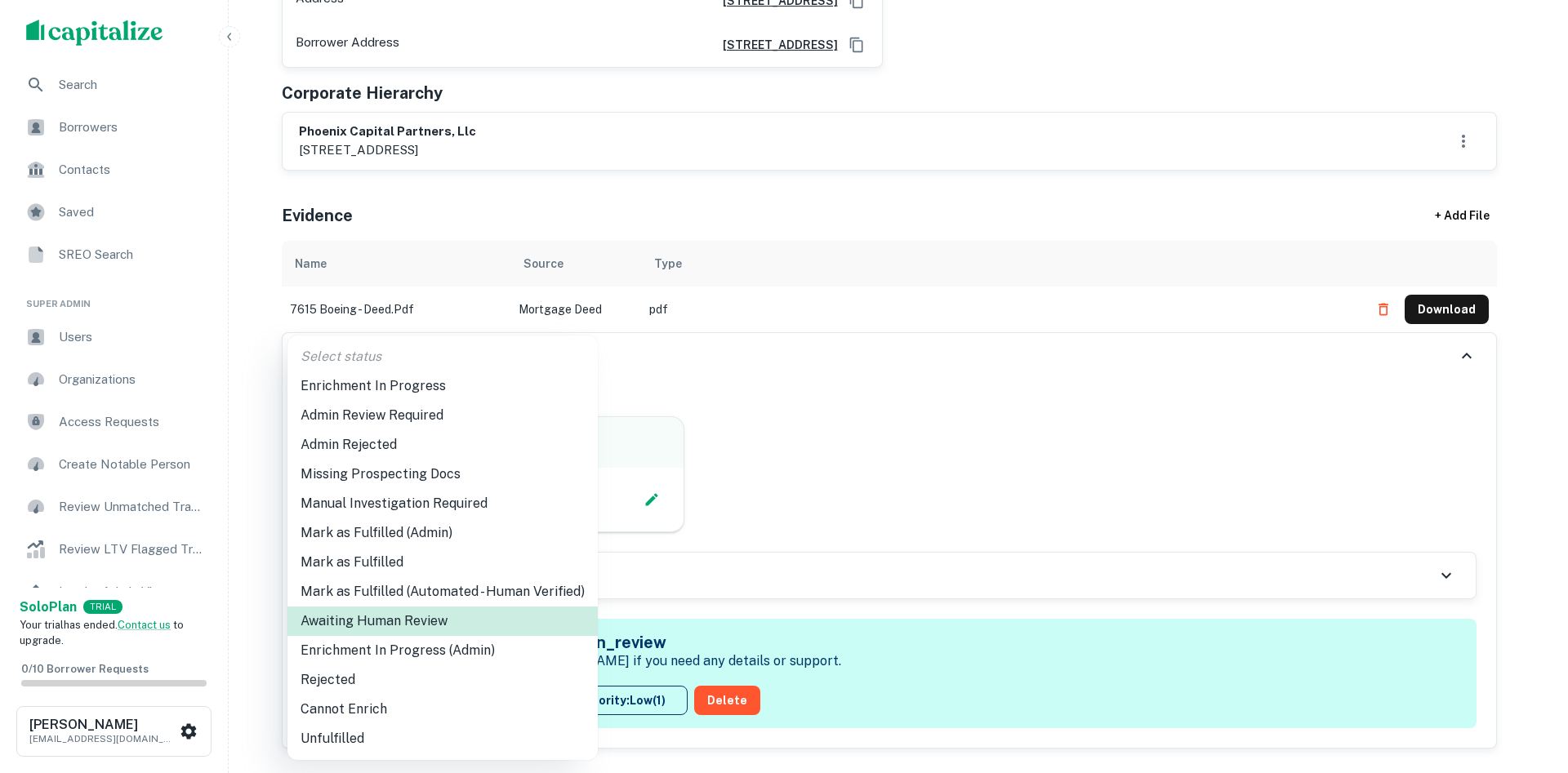
click at [425, 655] on li "Enrichment In Progress (Admin)" at bounding box center [442, 650] width 310 height 30
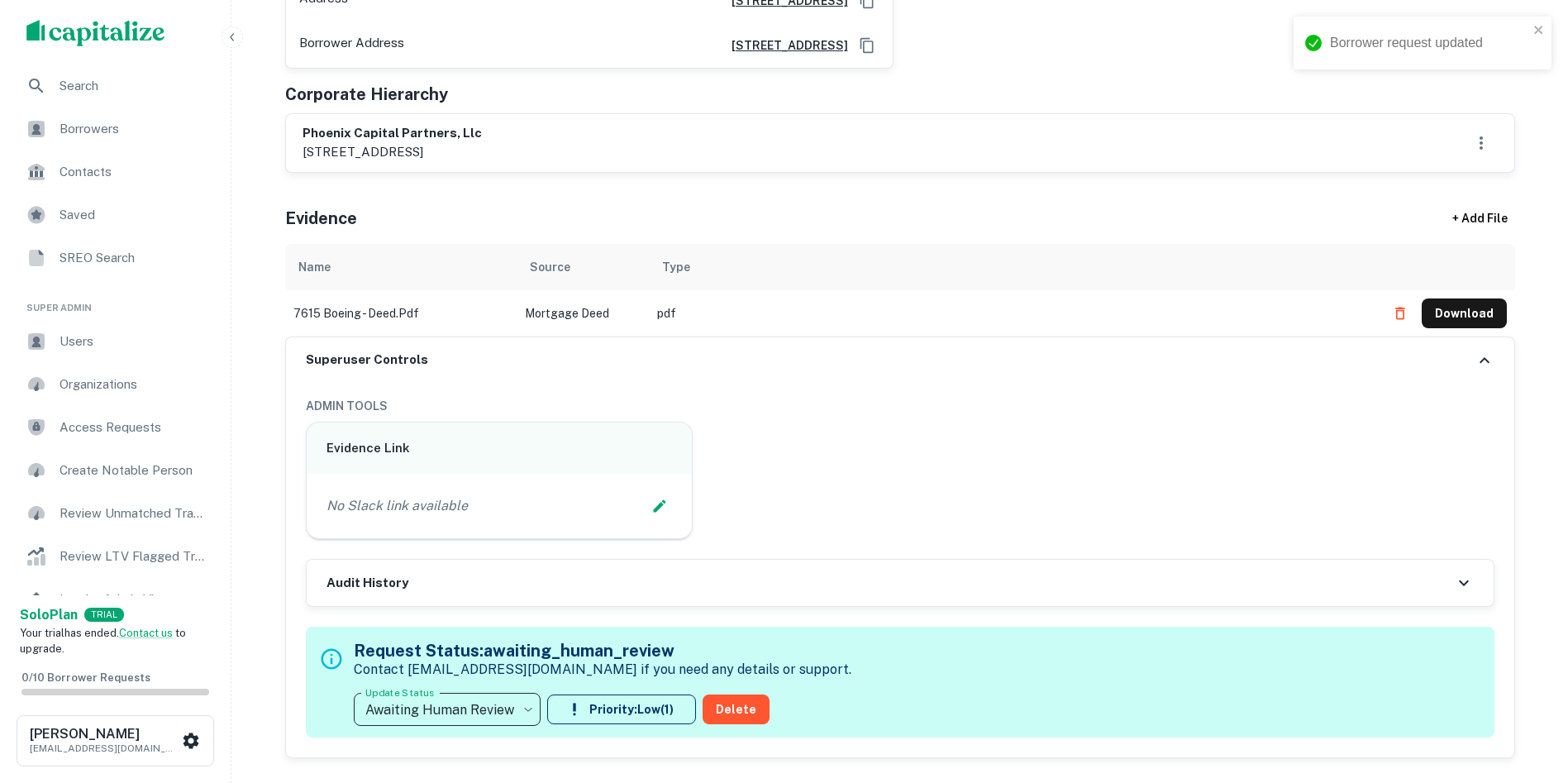
type input "**********"
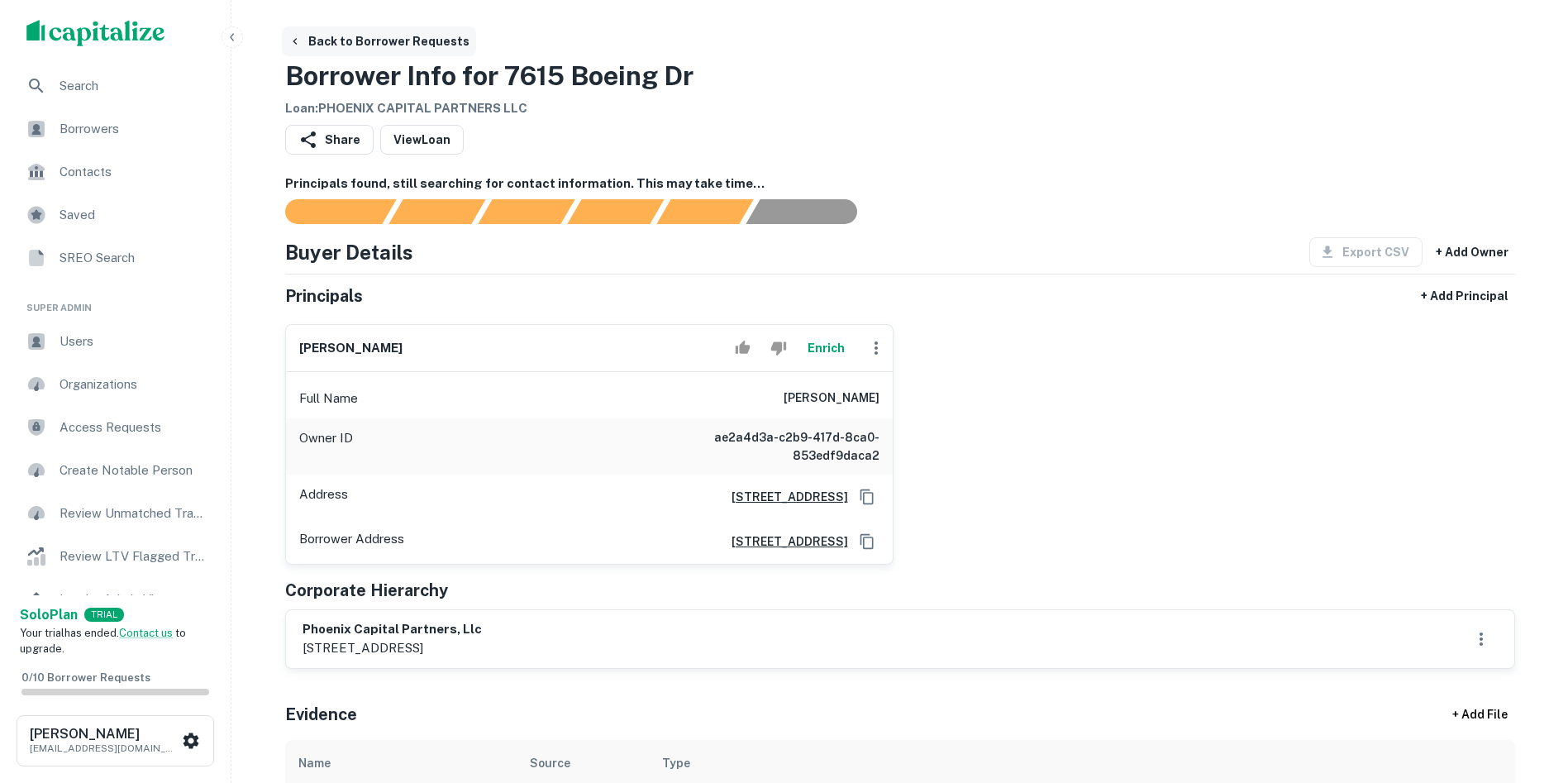
click at [297, 38] on icon "button" at bounding box center [294, 41] width 13 height 13
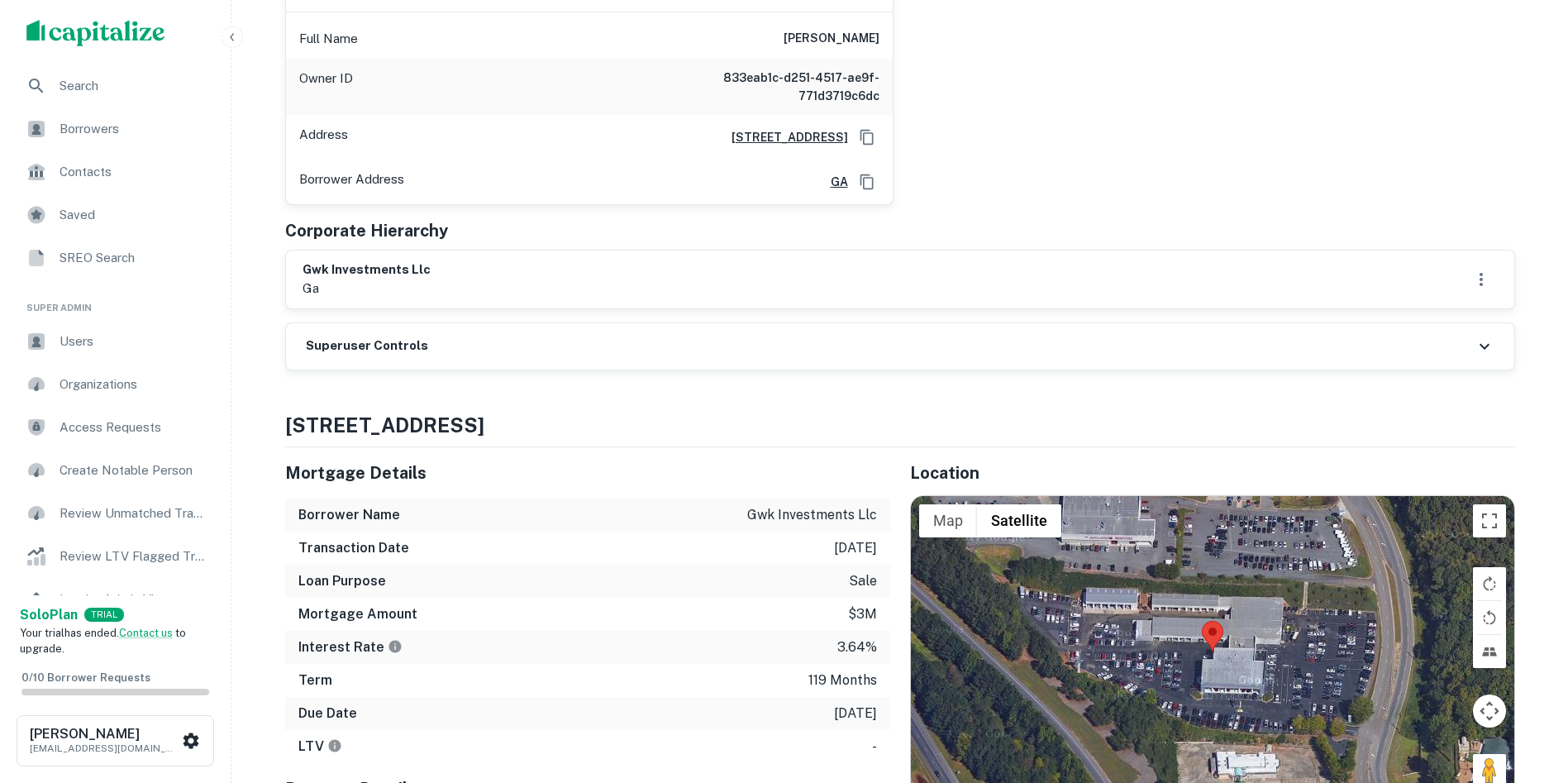
scroll to position [331, 0]
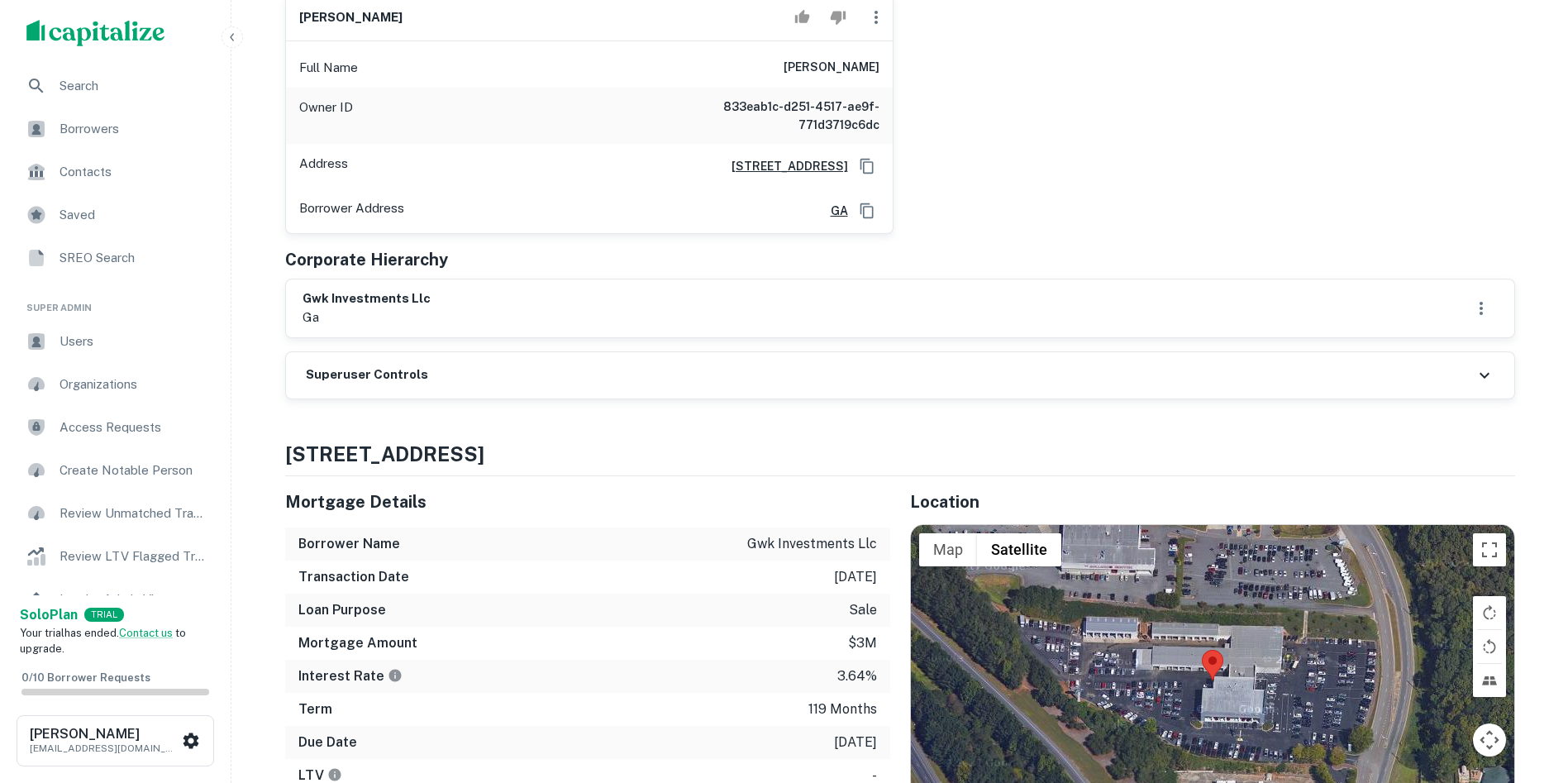
click at [321, 371] on h6 "Superuser Controls" at bounding box center [367, 375] width 123 height 19
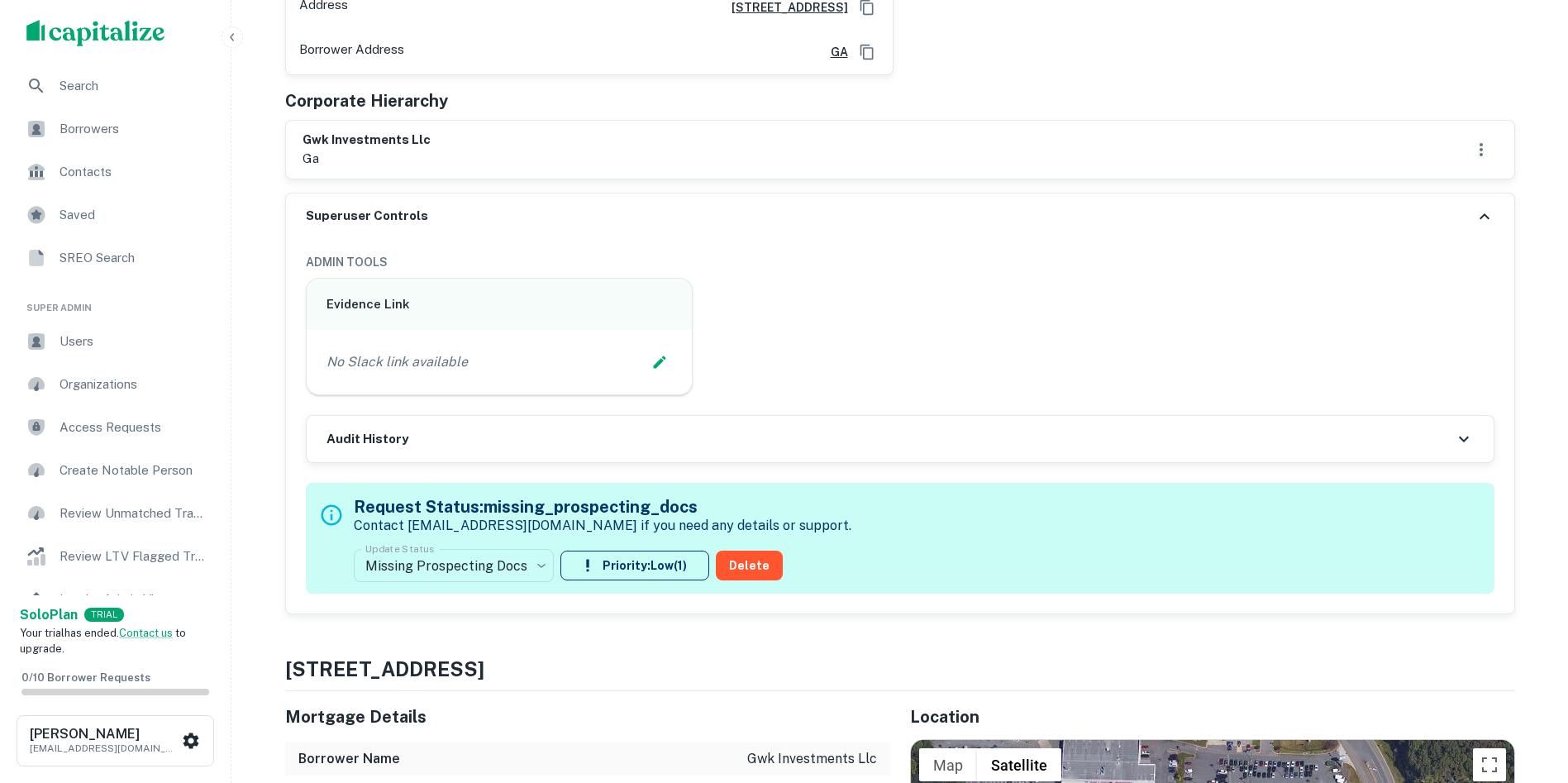
scroll to position [496, 0]
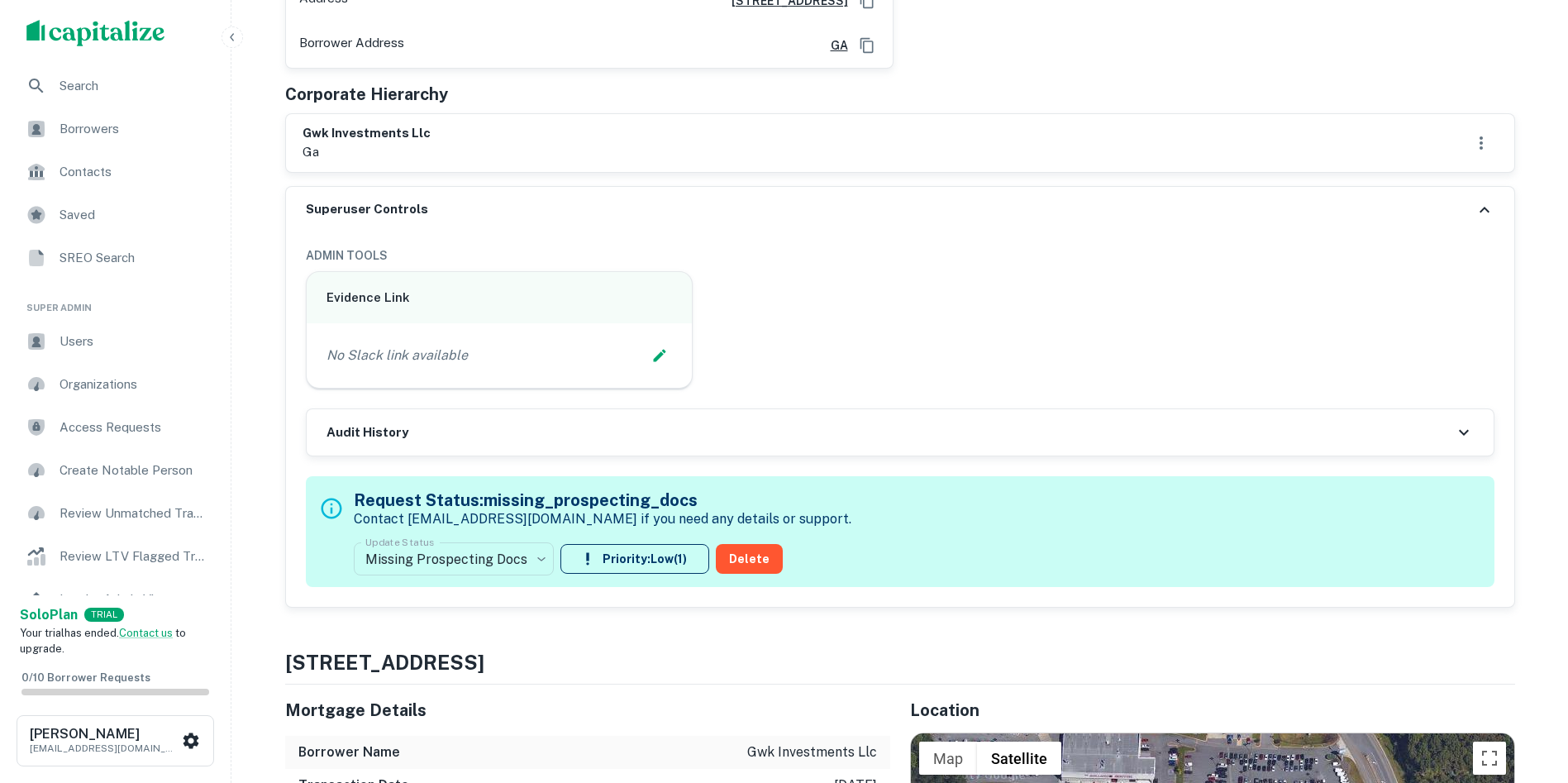
click at [417, 548] on label "Update Status" at bounding box center [400, 542] width 69 height 14
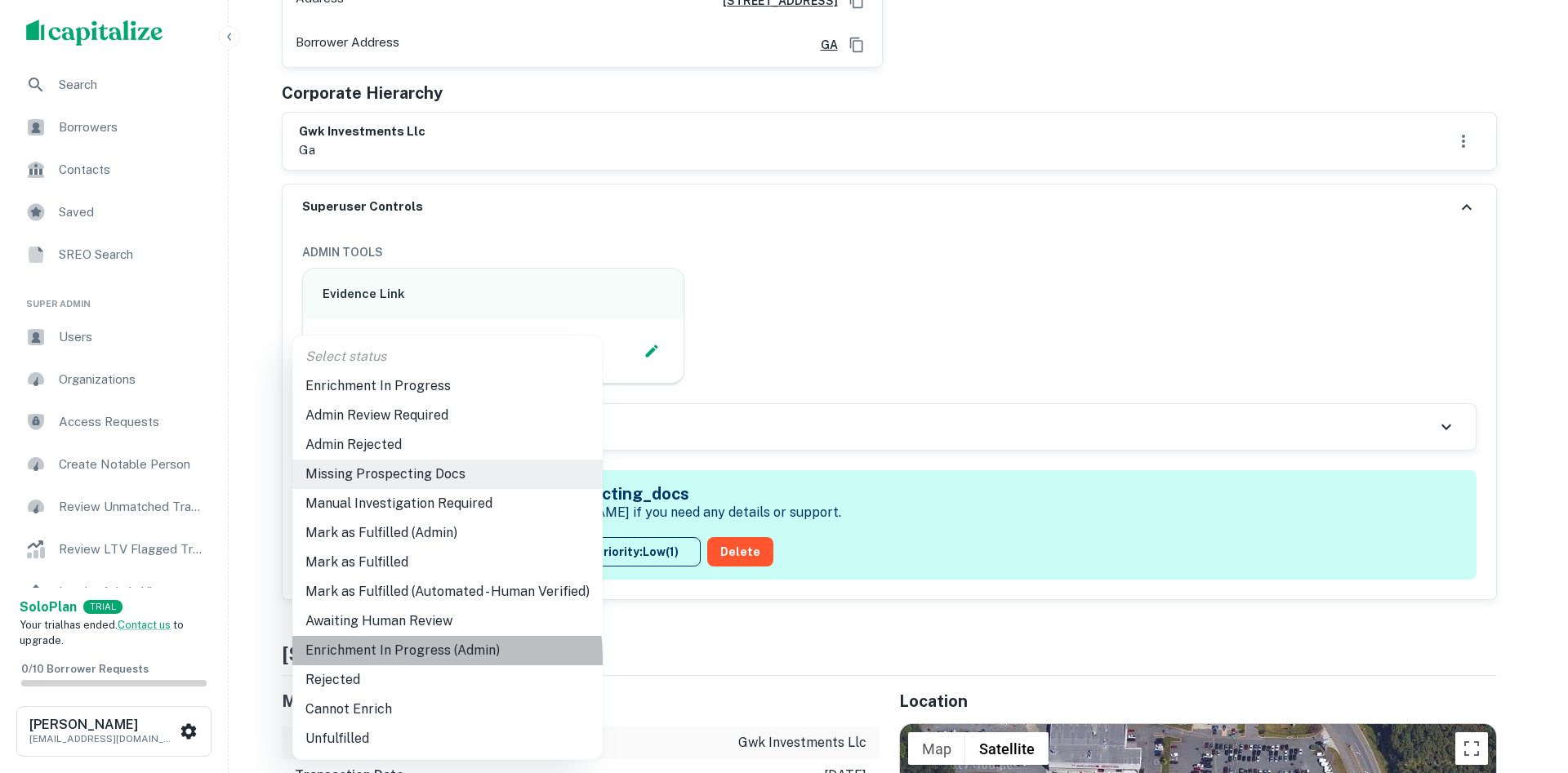
click at [395, 658] on li "Enrichment In Progress (Admin)" at bounding box center [447, 650] width 310 height 30
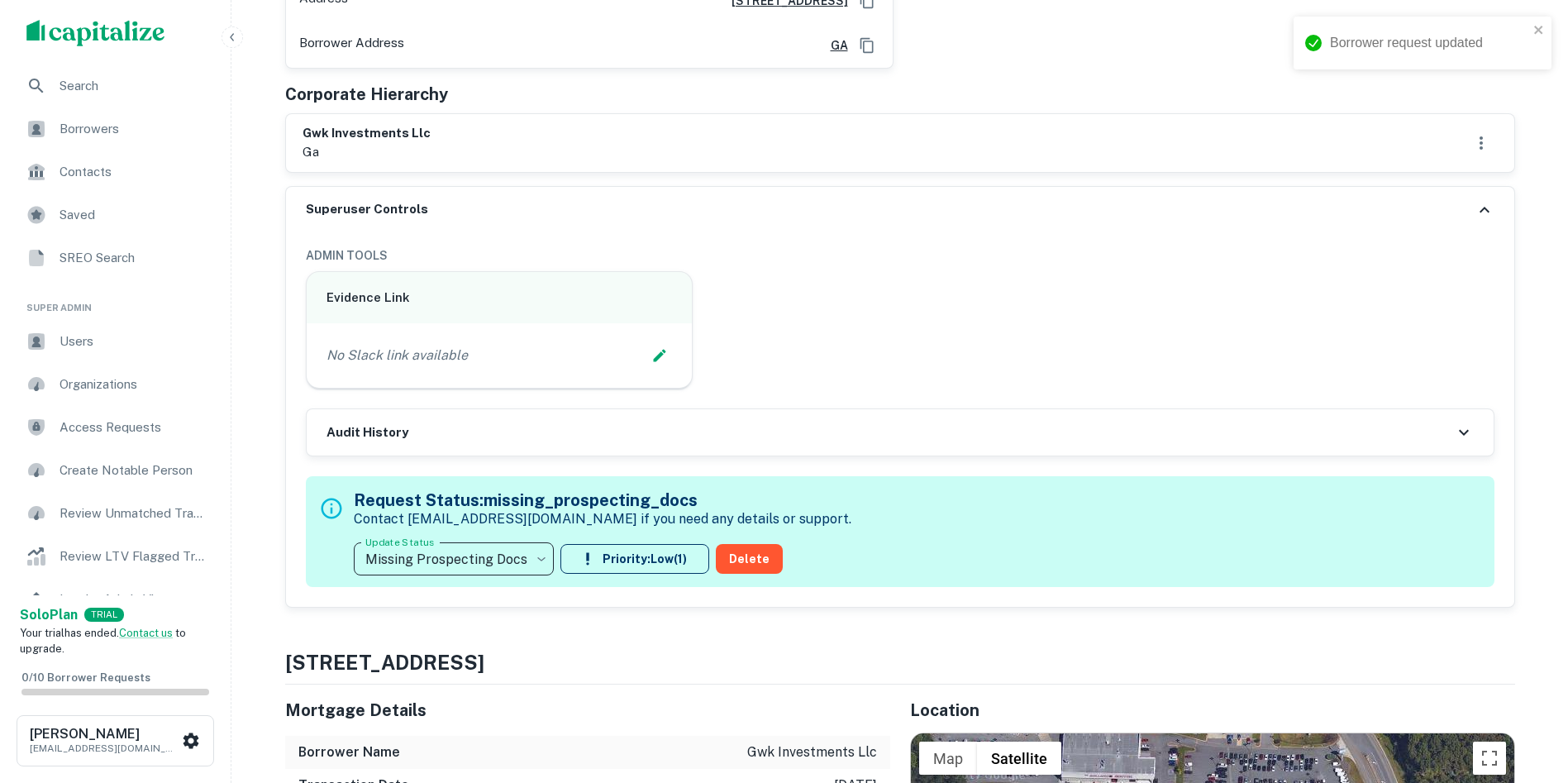
type input "**********"
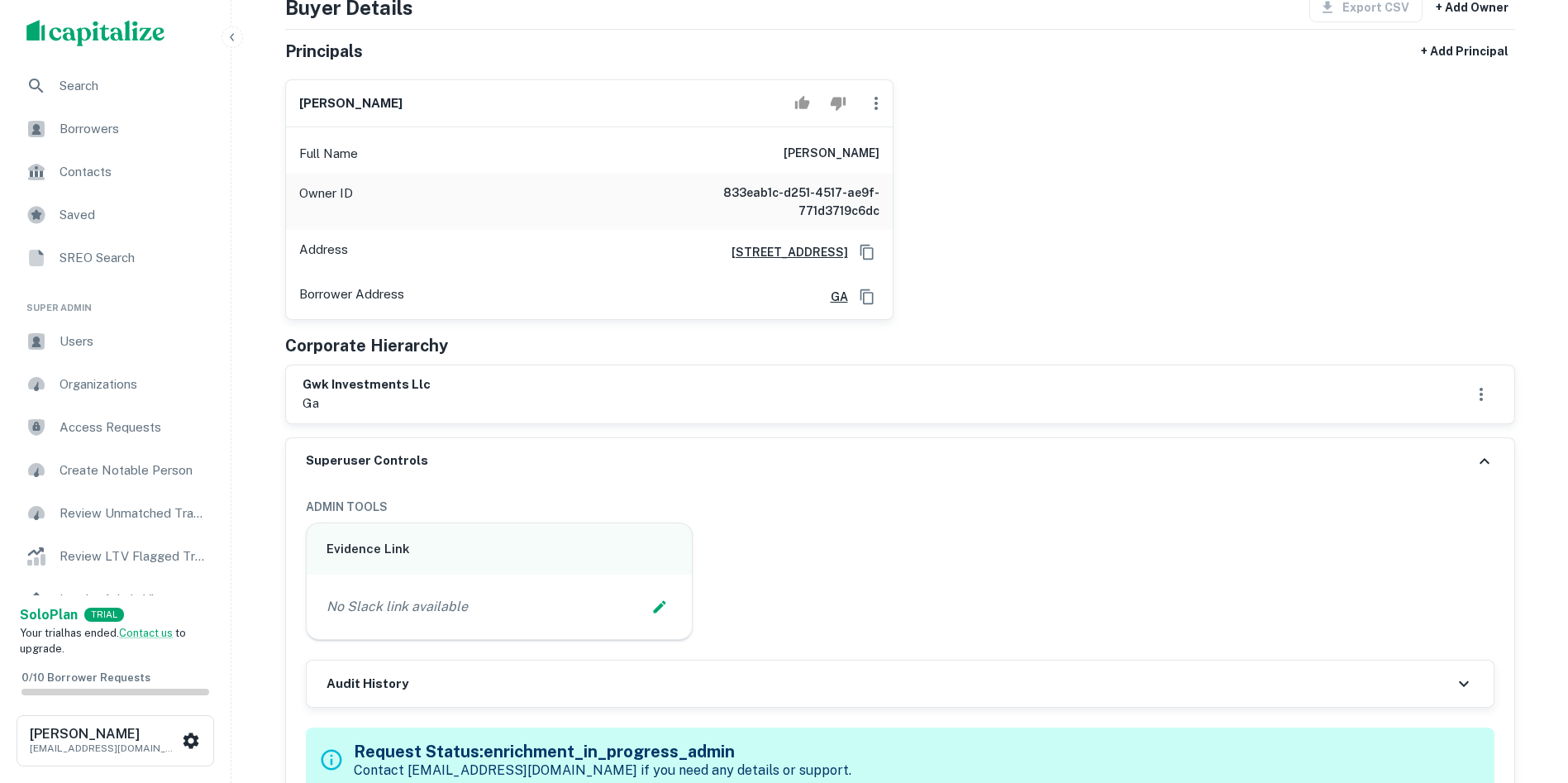
scroll to position [248, 0]
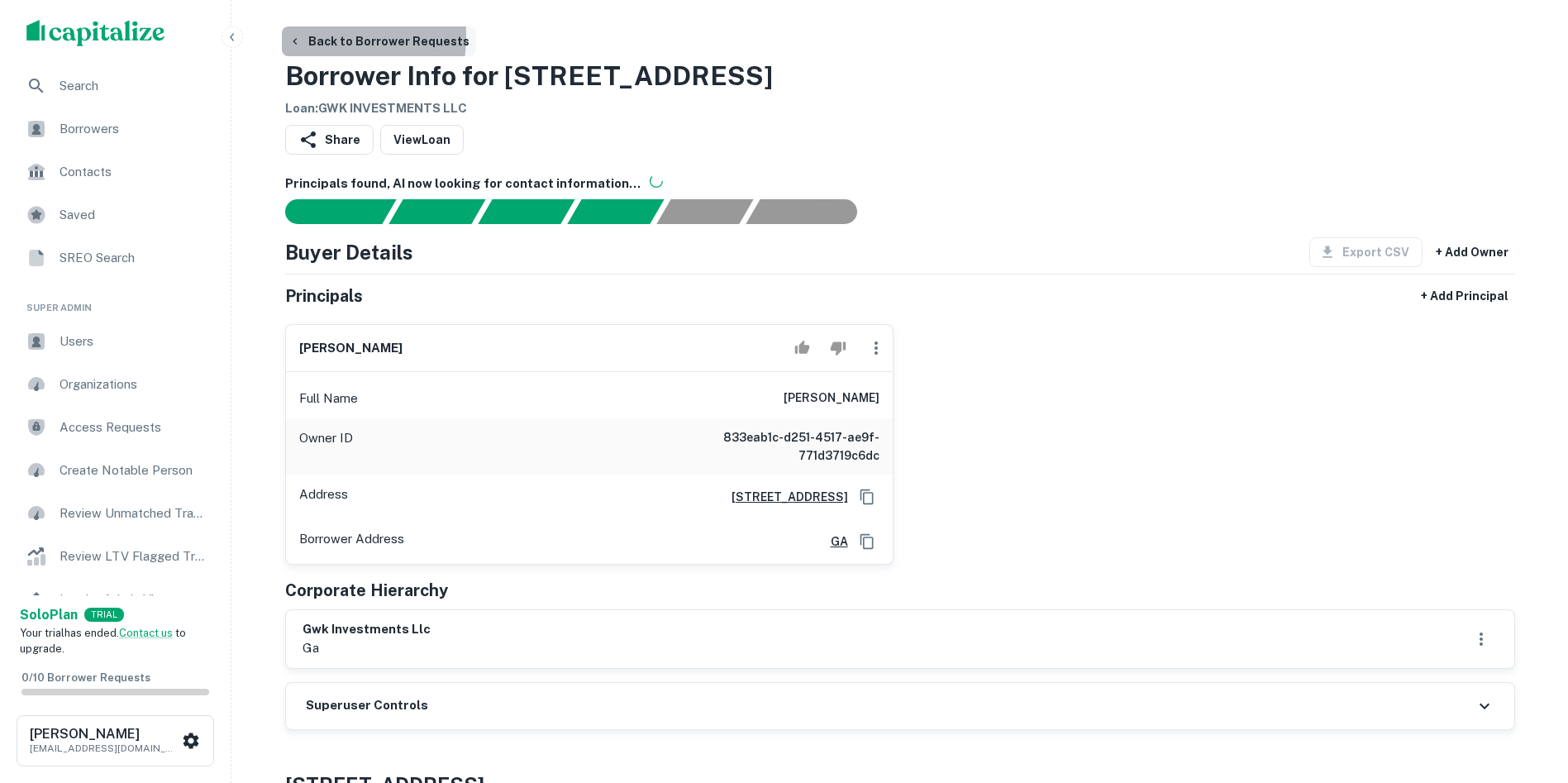
click at [297, 36] on icon "button" at bounding box center [294, 41] width 13 height 13
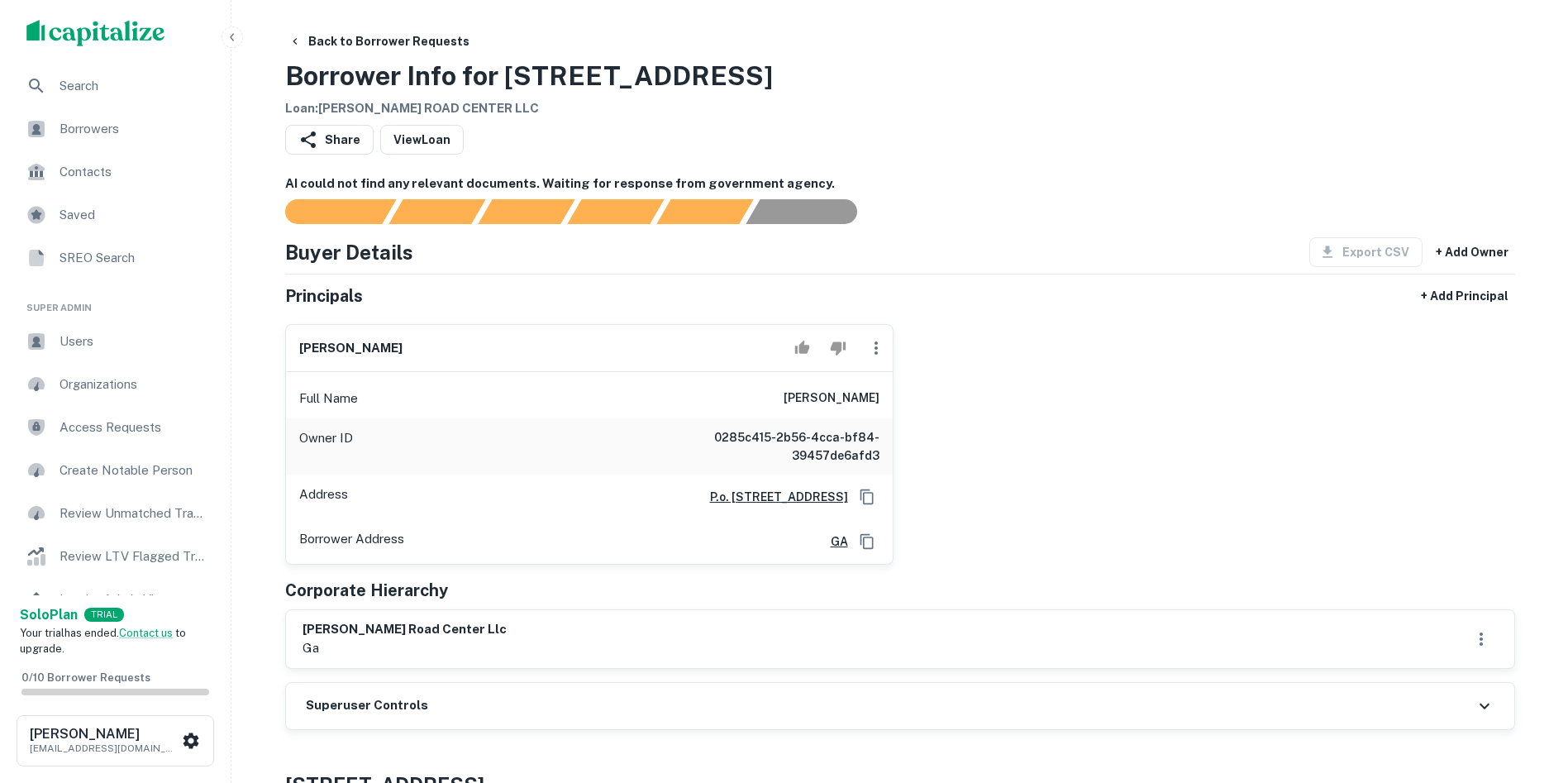
scroll to position [331, 0]
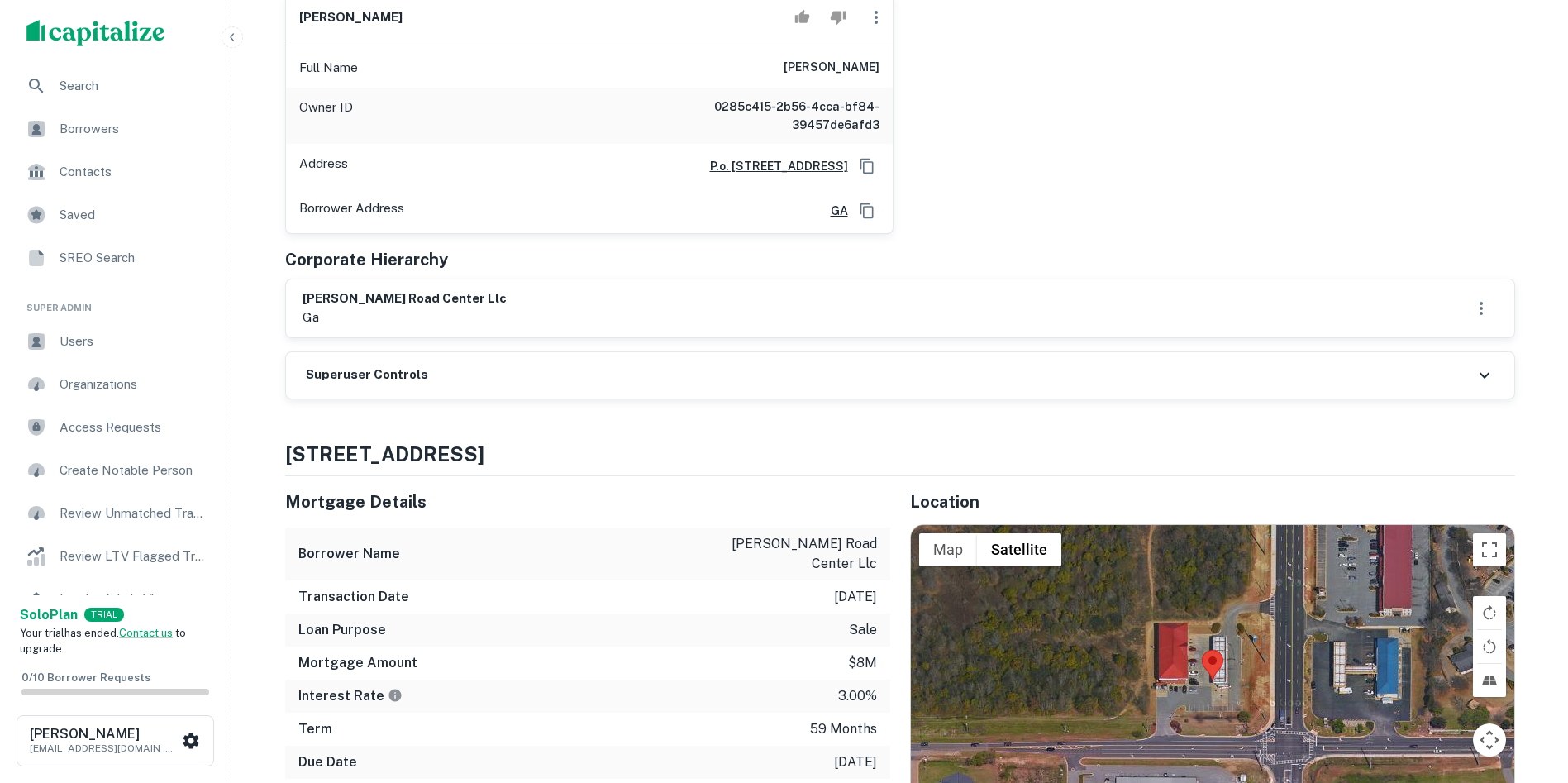
click at [338, 371] on h6 "Superuser Controls" at bounding box center [367, 375] width 123 height 19
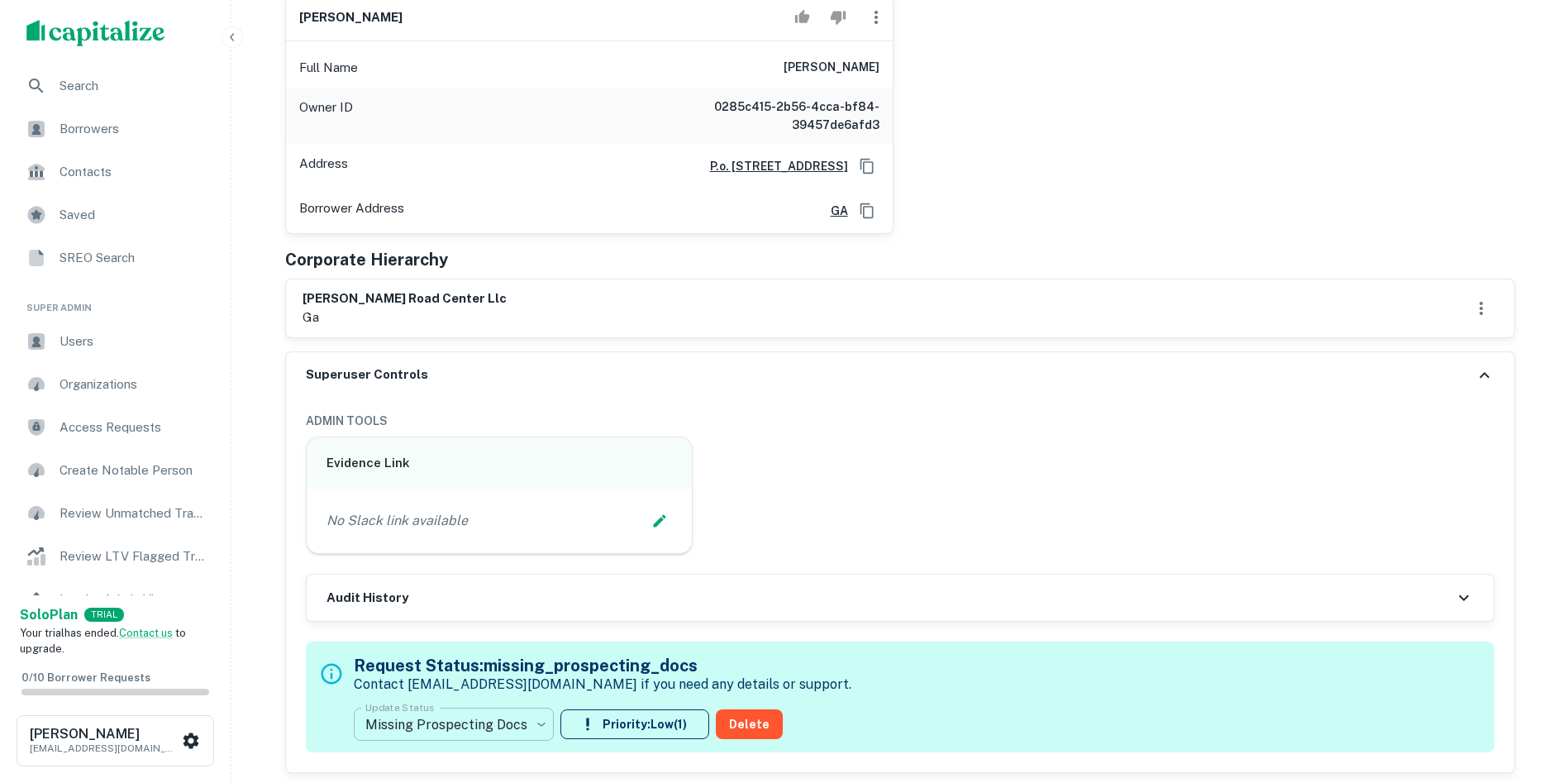
click at [424, 452] on body "Search Borrowers Contacts Saved SREO Search Super Admin Users Organizations Acc…" at bounding box center [784, 60] width 1568 height 783
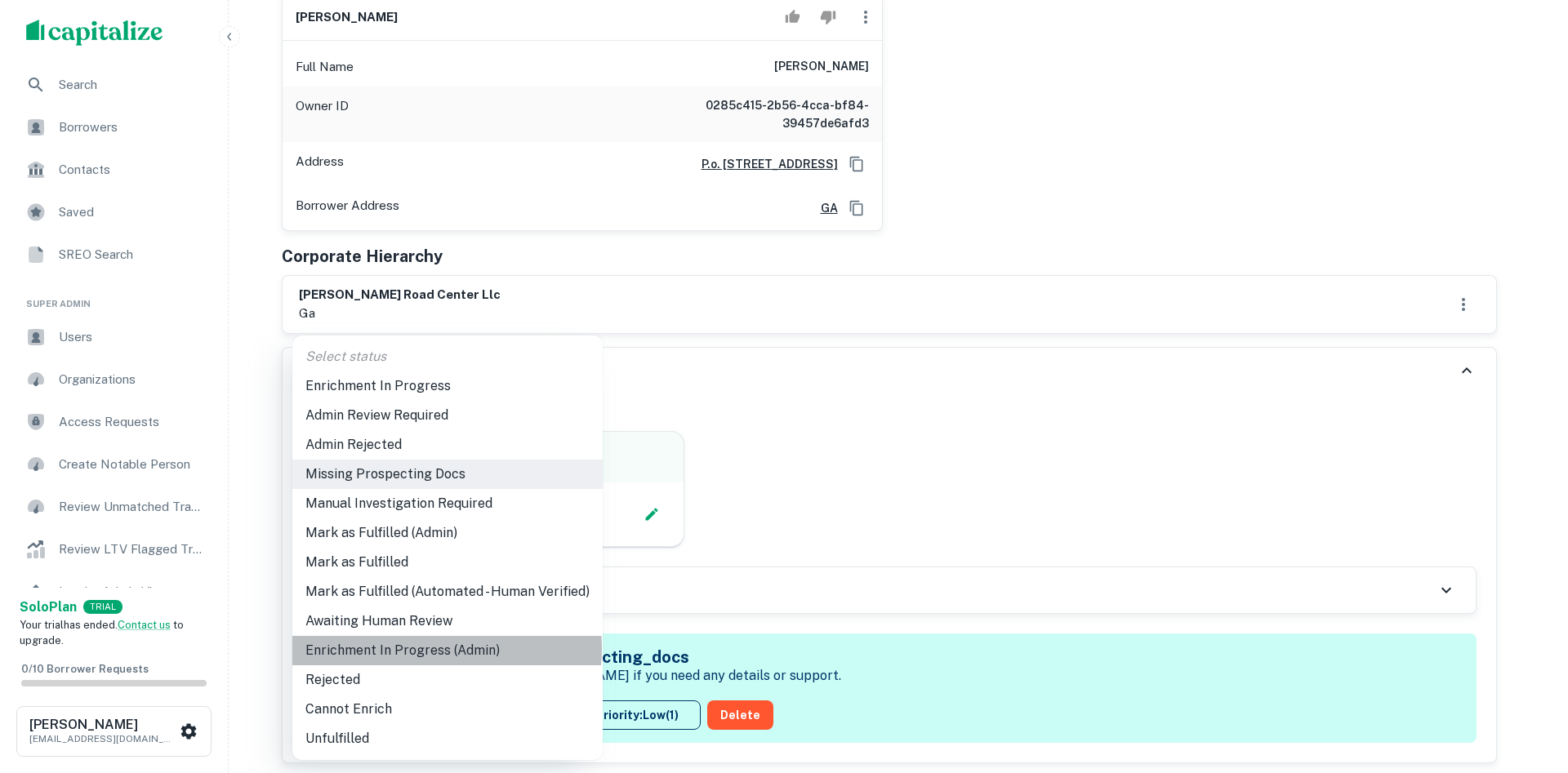
click at [421, 648] on li "Enrichment In Progress (Admin)" at bounding box center [447, 650] width 310 height 30
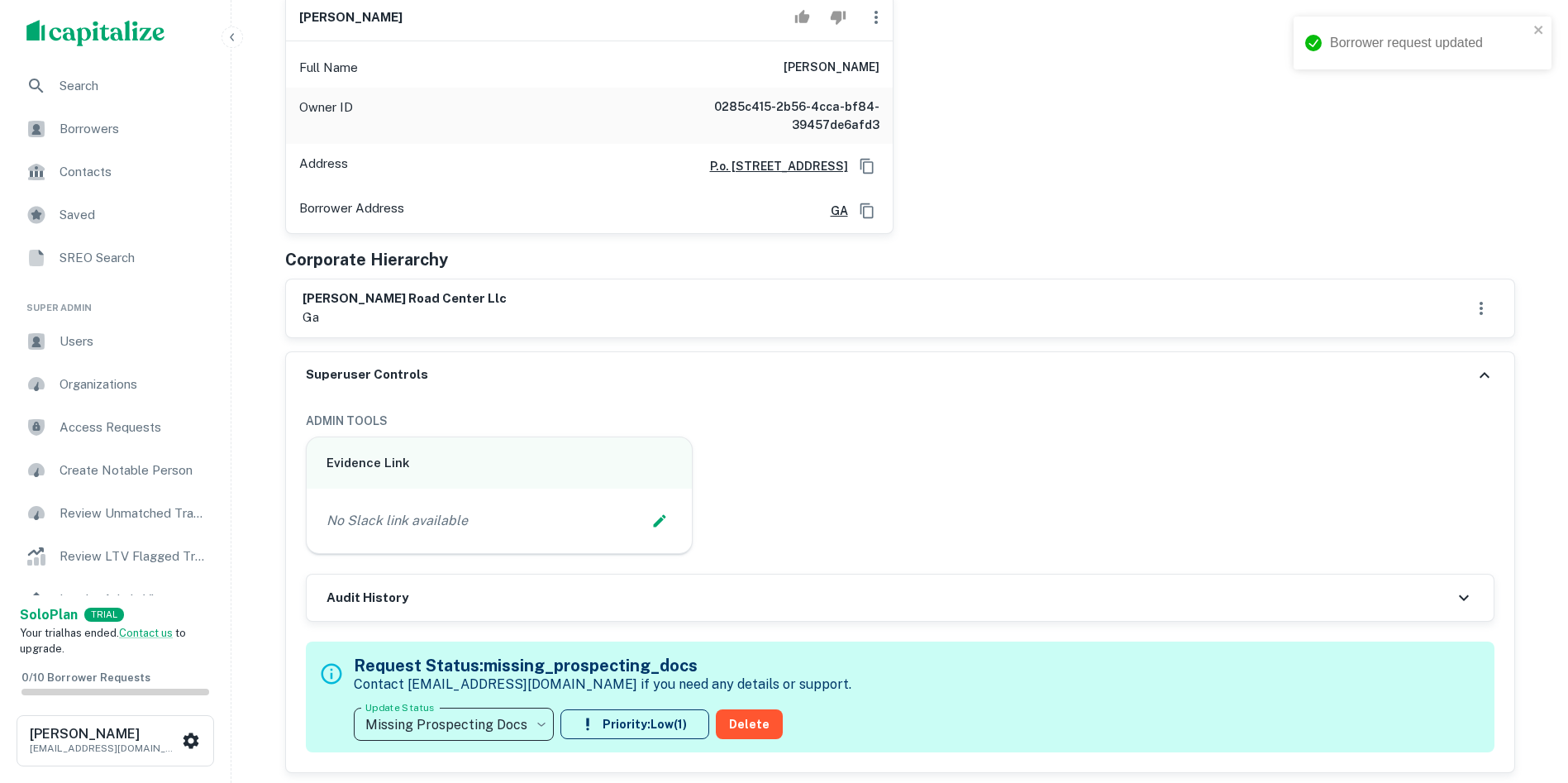
type input "**********"
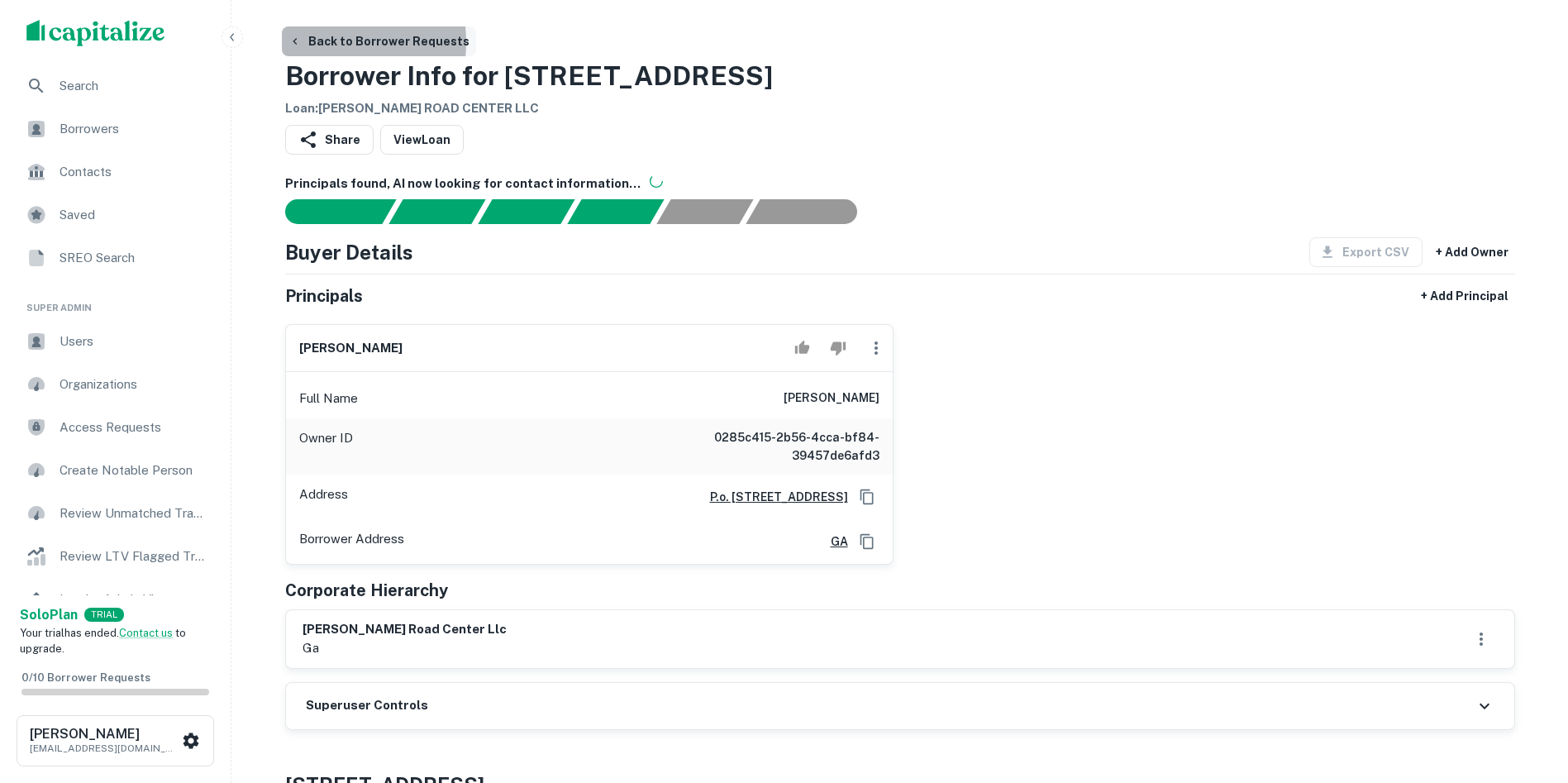
click at [305, 42] on button "Back to Borrower Requests" at bounding box center [379, 41] width 194 height 30
